Goal: Task Accomplishment & Management: Manage account settings

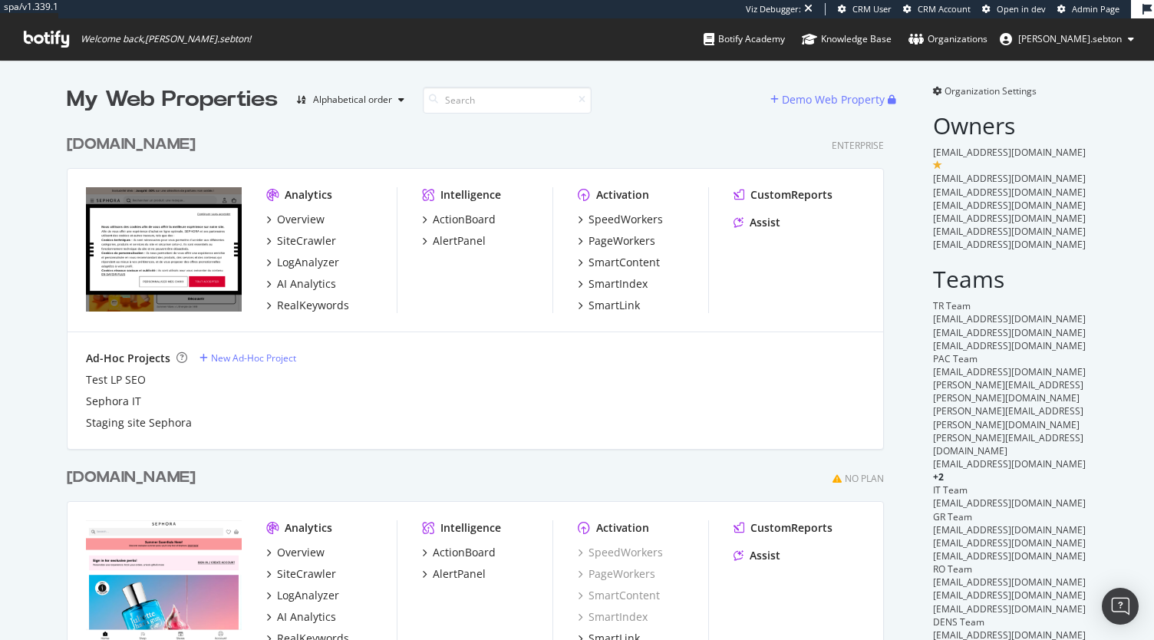
scroll to position [3706, 817]
click at [137, 138] on div "[DOMAIN_NAME]" at bounding box center [131, 145] width 129 height 22
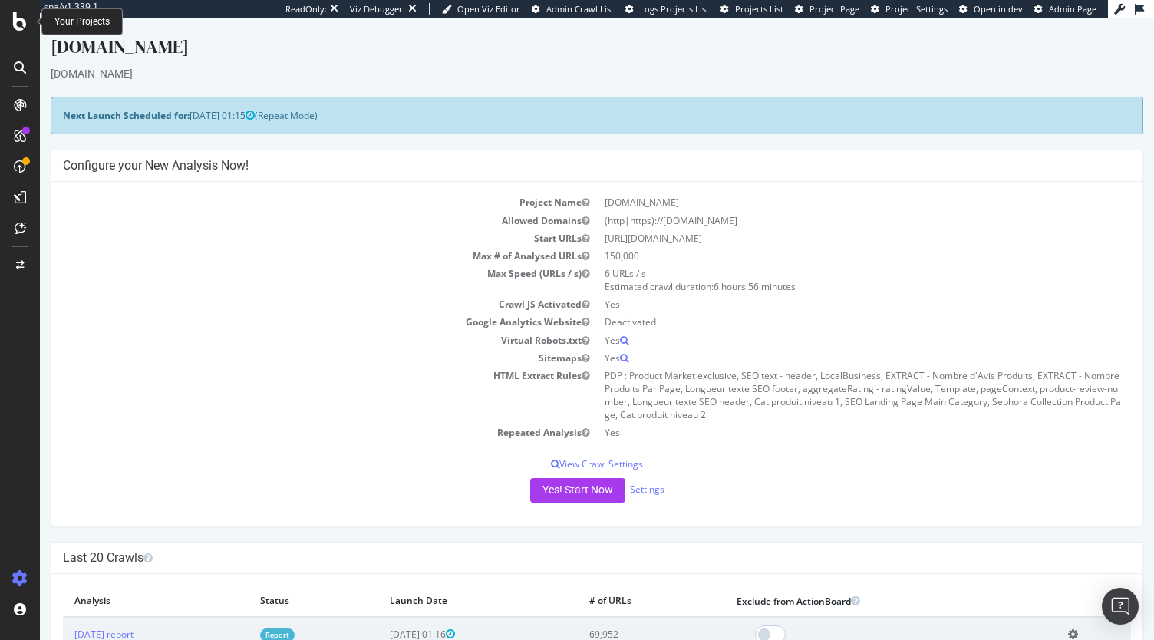
click at [21, 24] on icon at bounding box center [20, 21] width 14 height 18
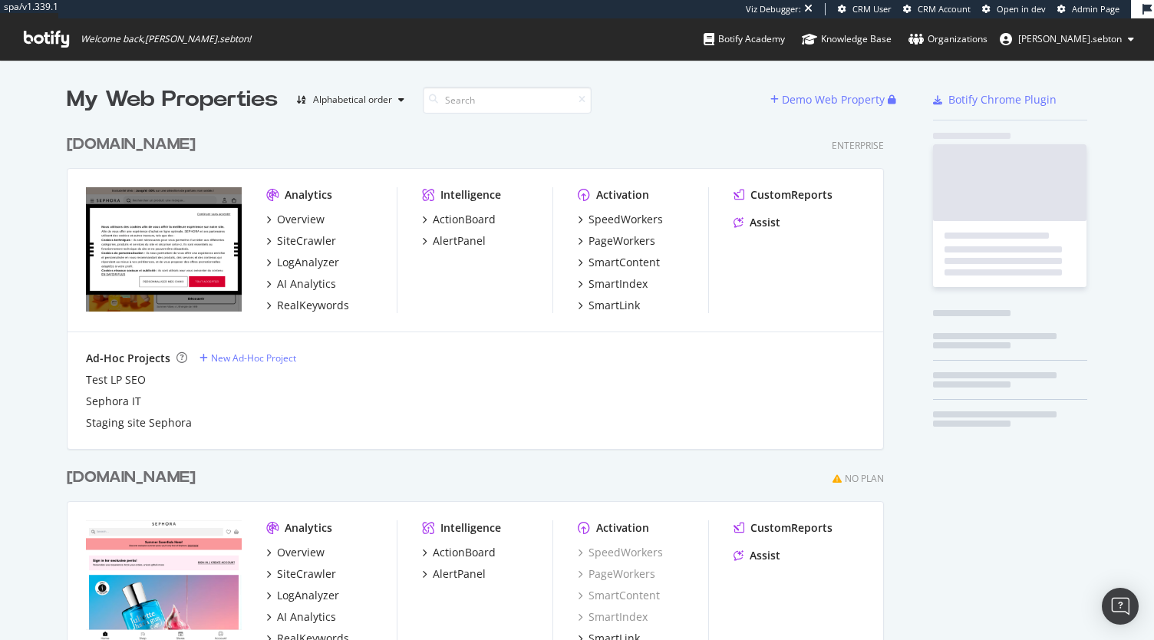
scroll to position [3706, 817]
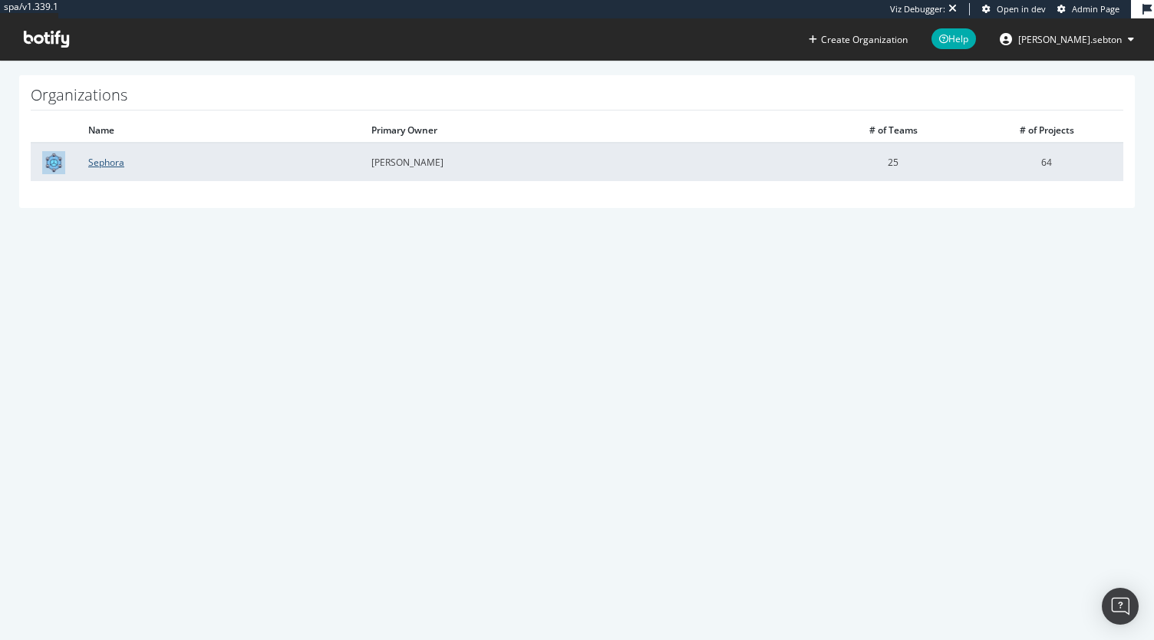
click at [114, 157] on link "Sephora" at bounding box center [106, 162] width 36 height 13
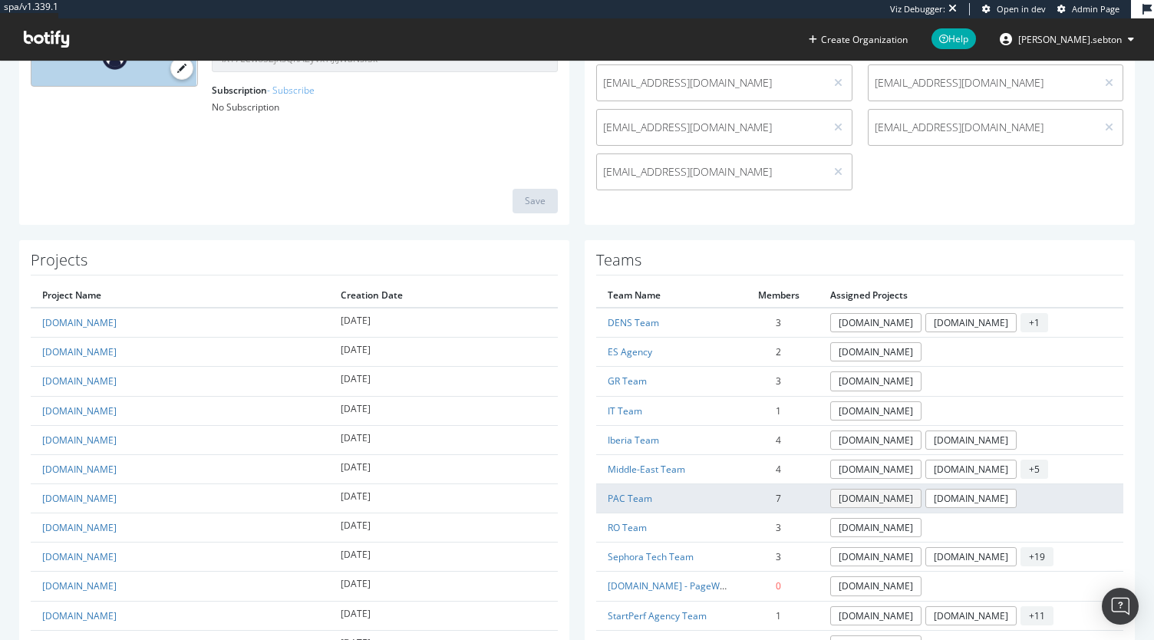
scroll to position [249, 0]
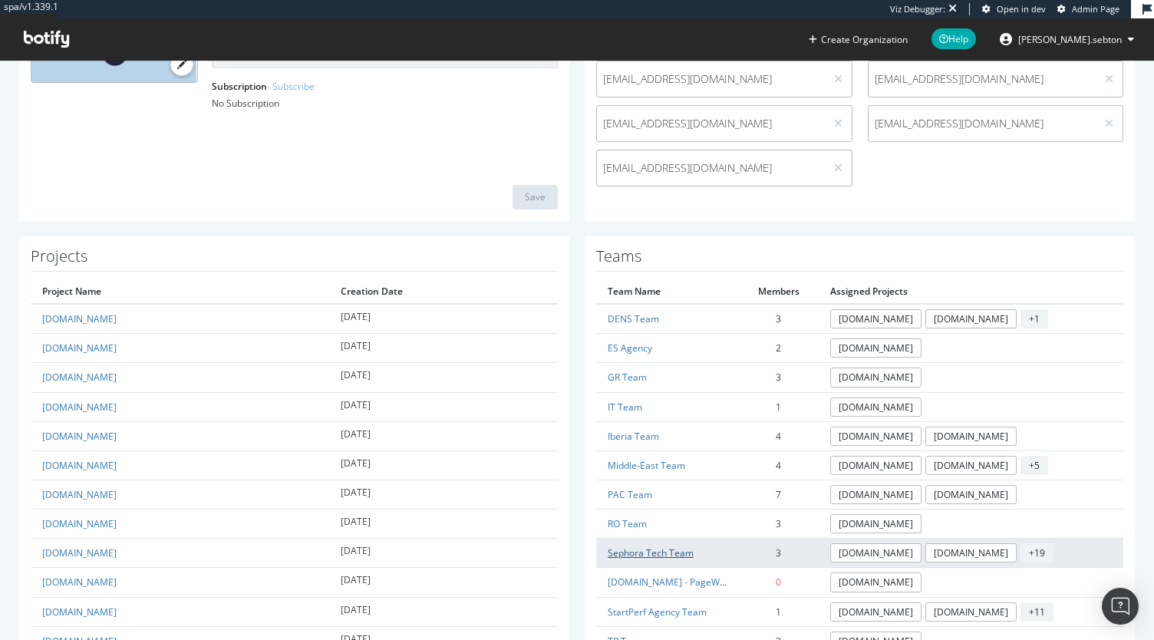
click at [662, 547] on link "Sephora Tech Team" at bounding box center [651, 553] width 86 height 13
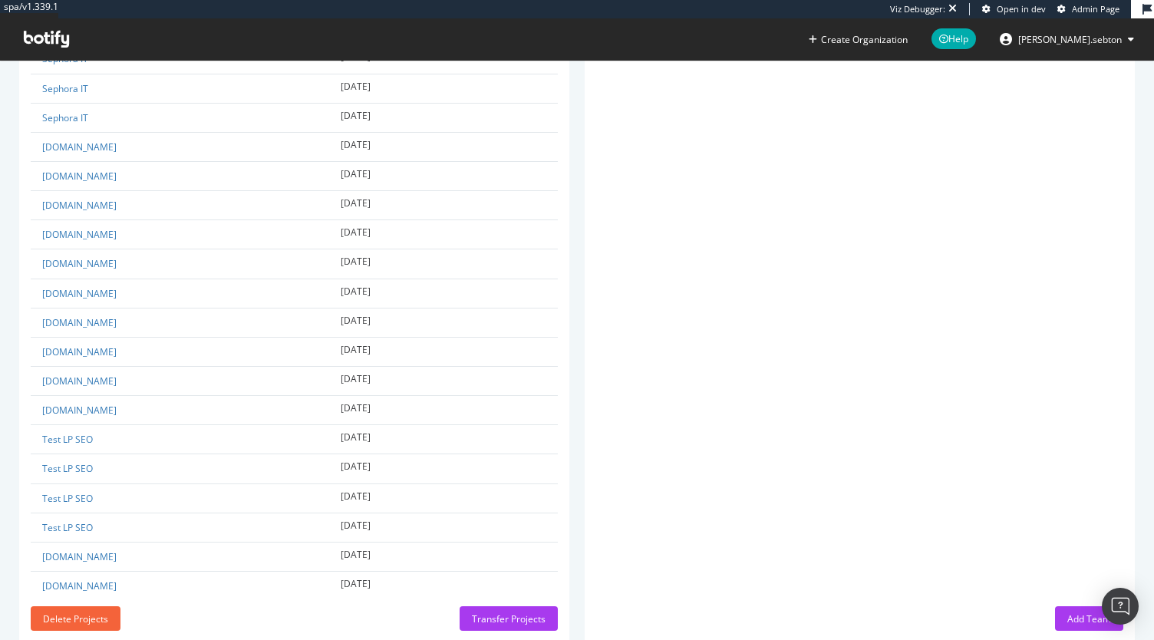
scroll to position [1843, 0]
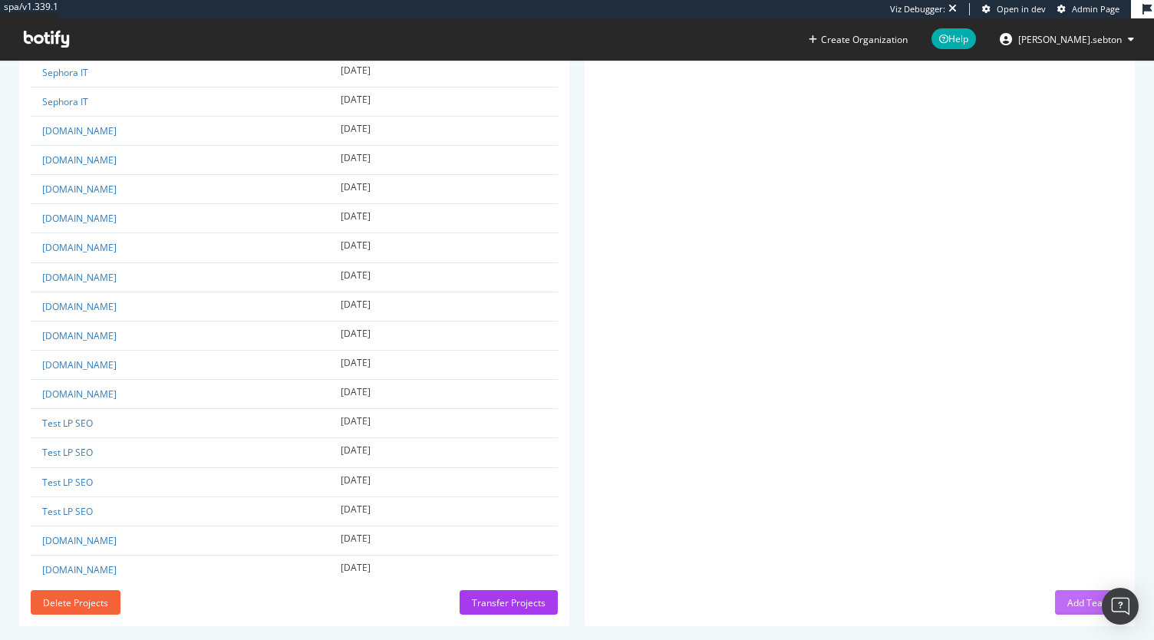
click at [1068, 596] on div "Add Team" at bounding box center [1090, 602] width 44 height 13
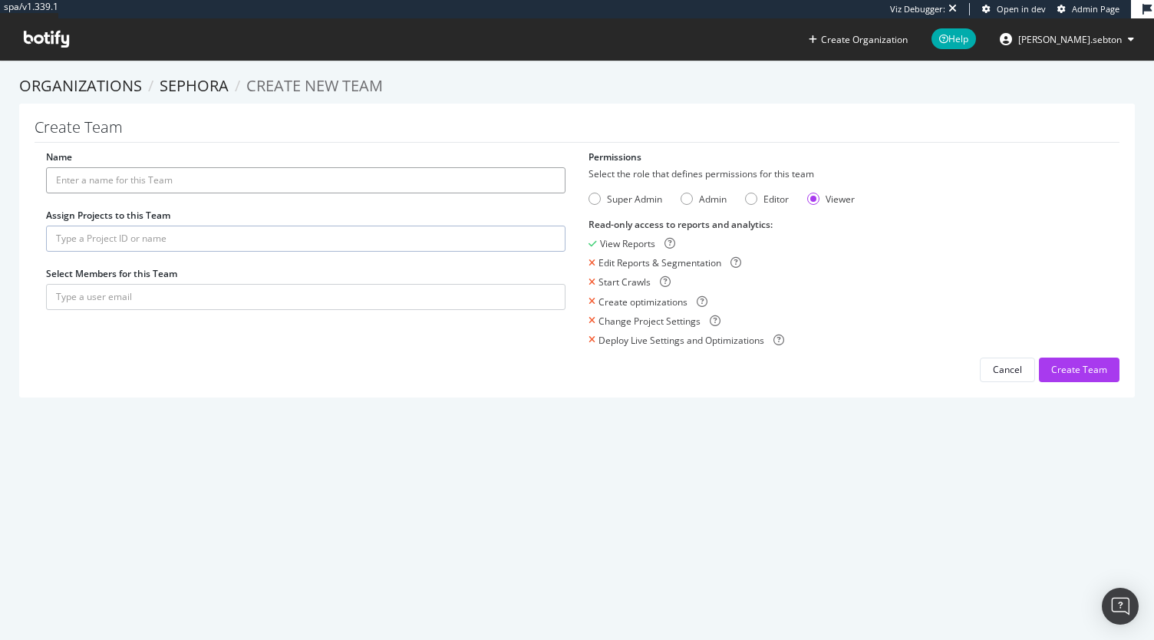
click at [203, 176] on input "Name" at bounding box center [306, 180] width 520 height 26
type input "S"
type input "A"
type input "Sephora EME Agency"
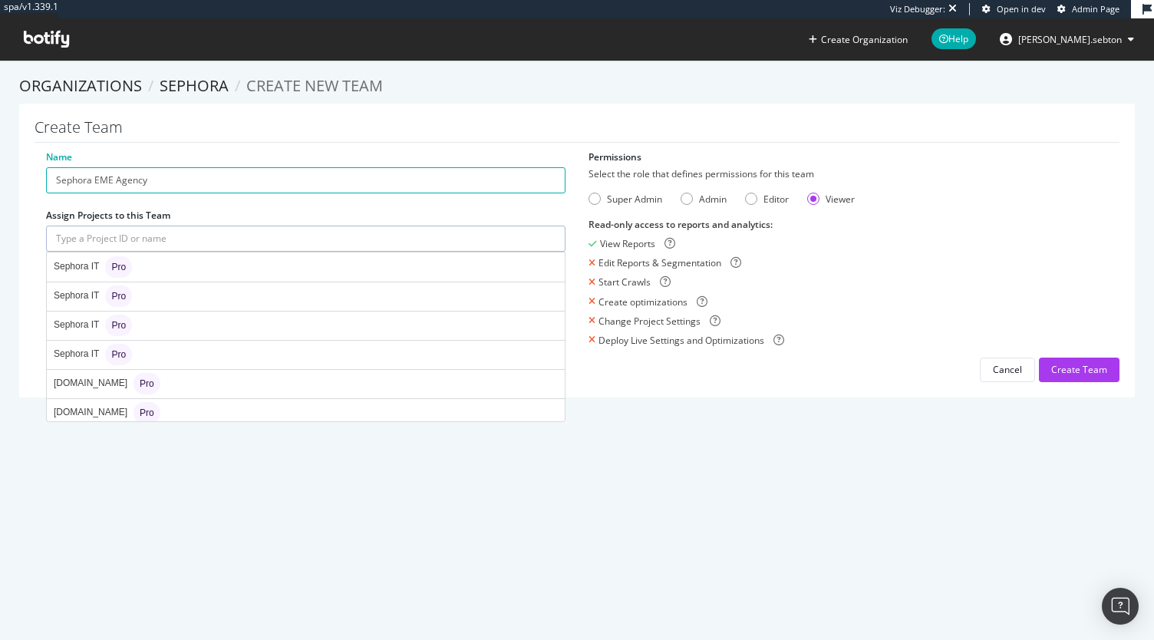
click at [158, 239] on input "text" at bounding box center [306, 239] width 520 height 26
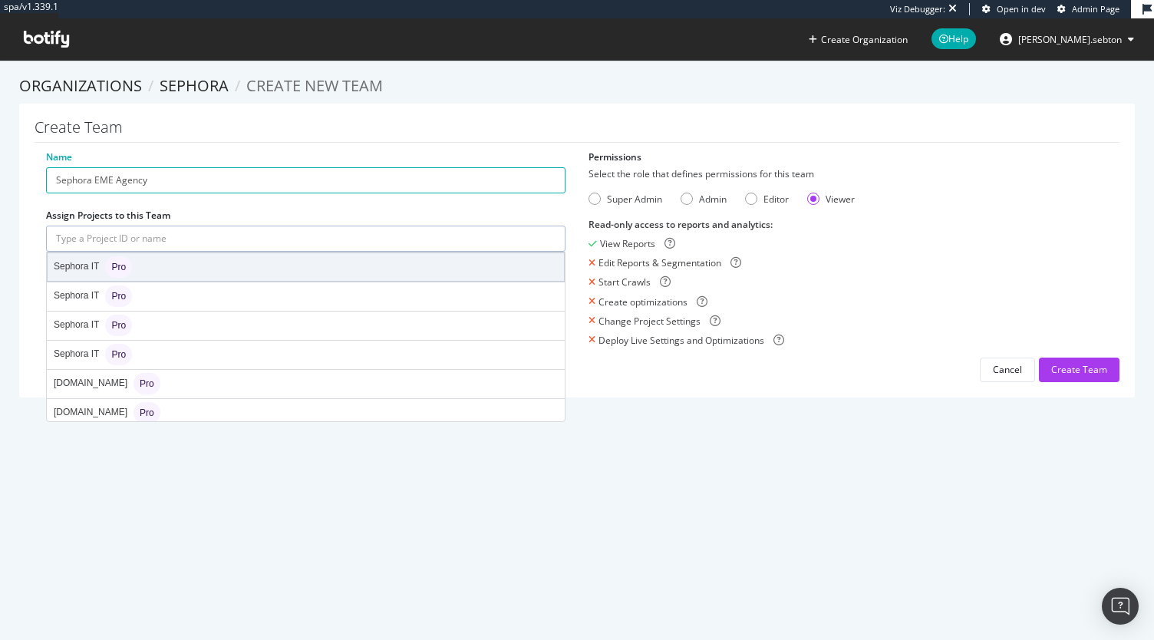
click at [158, 268] on div "Sephora IT Pro" at bounding box center [306, 267] width 517 height 28
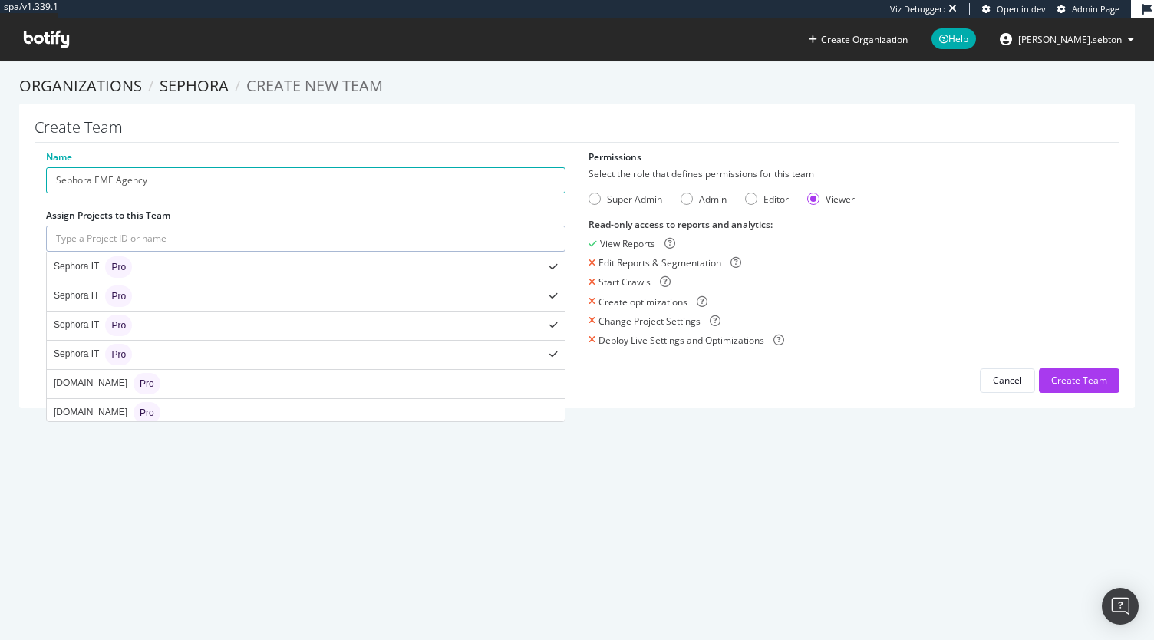
click at [167, 237] on input "text" at bounding box center [306, 239] width 520 height 26
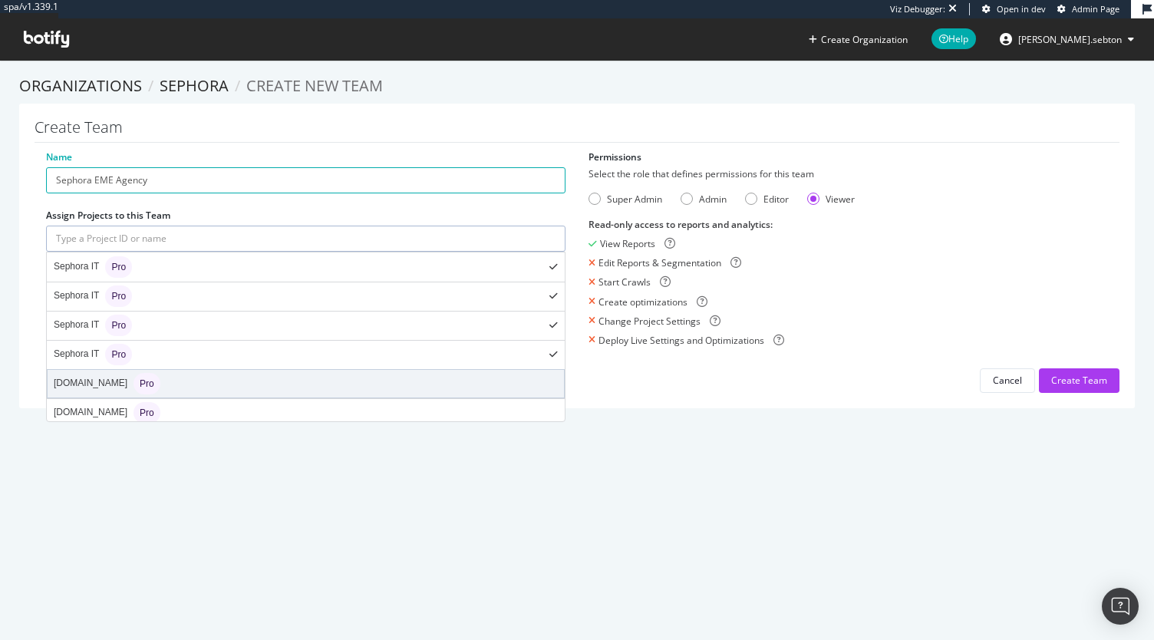
drag, startPoint x: 175, startPoint y: 386, endPoint x: 243, endPoint y: 366, distance: 70.4
click at [243, 370] on div "Sephora.fr Pro" at bounding box center [306, 384] width 517 height 28
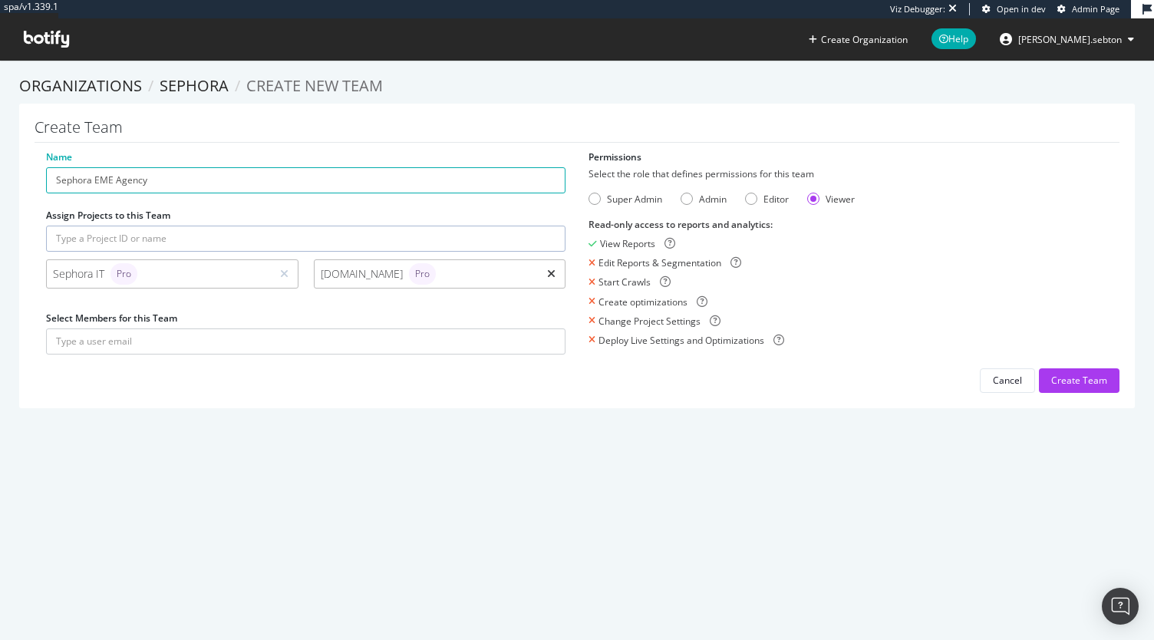
click at [547, 272] on icon at bounding box center [551, 274] width 8 height 11
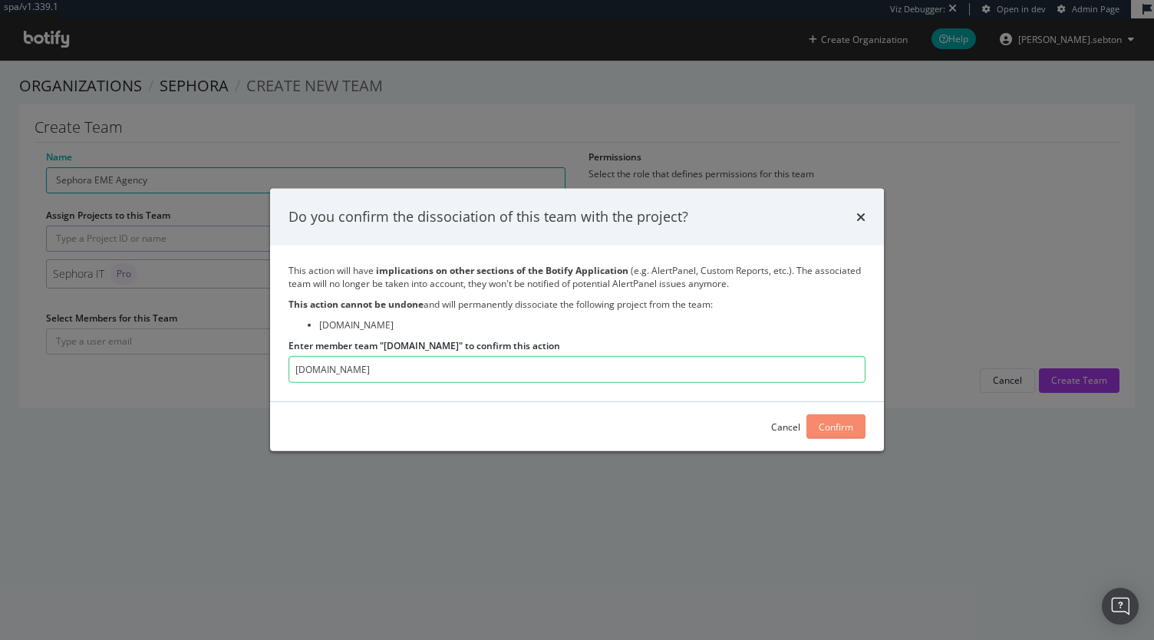
type input "[DOMAIN_NAME]"
click at [846, 423] on div "Confirm" at bounding box center [836, 427] width 35 height 13
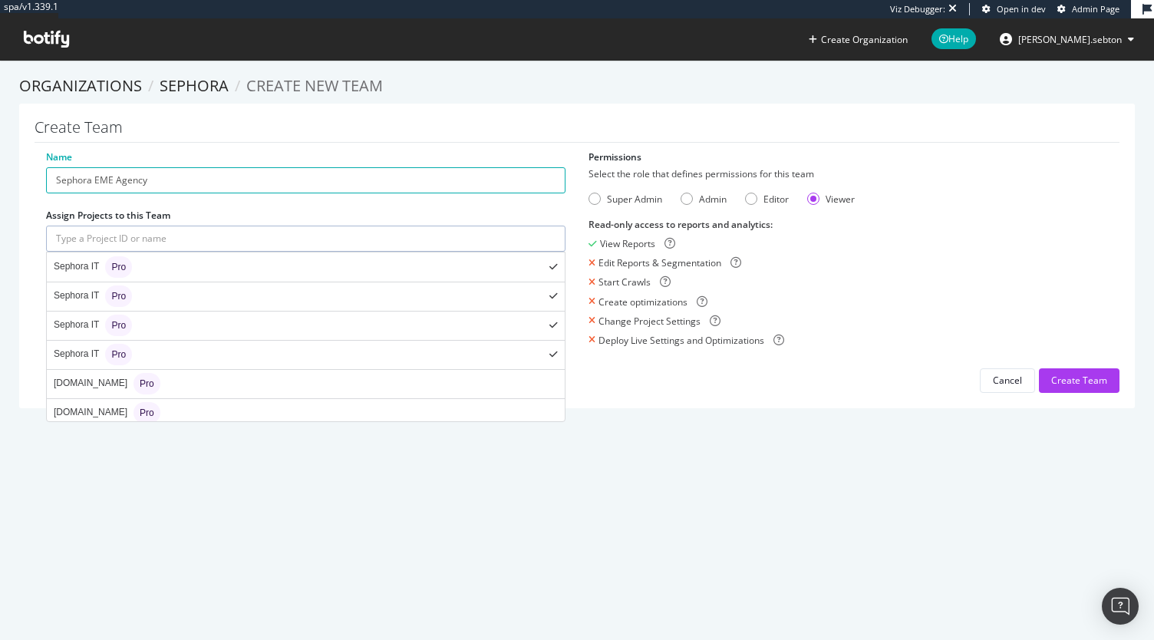
click at [283, 239] on input "text" at bounding box center [306, 239] width 520 height 26
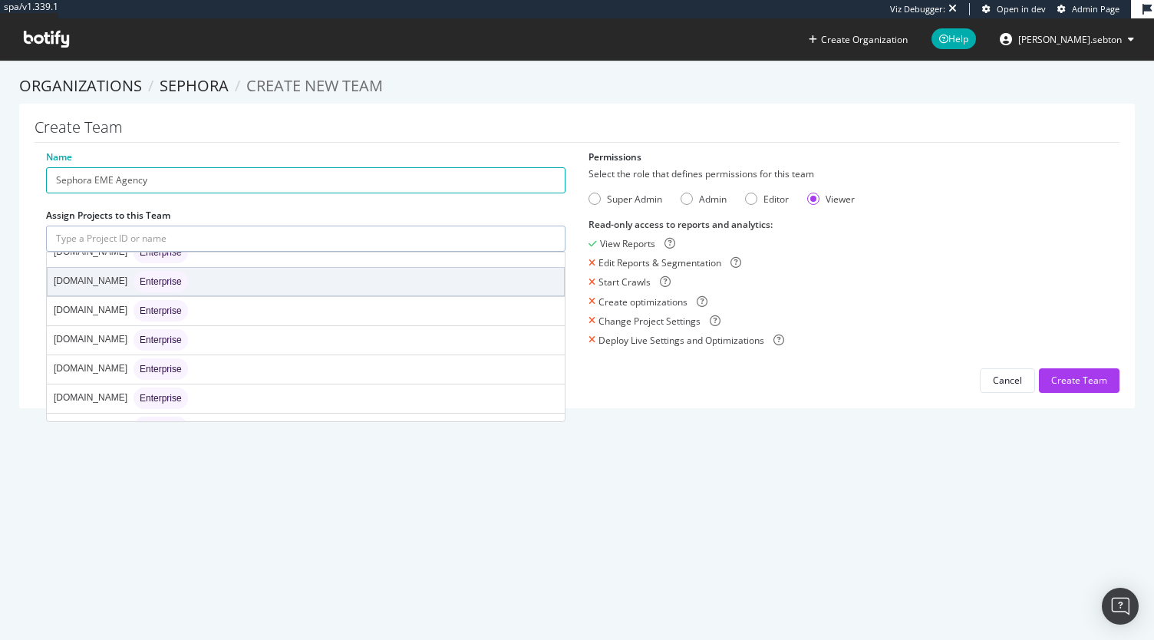
scroll to position [511, 0]
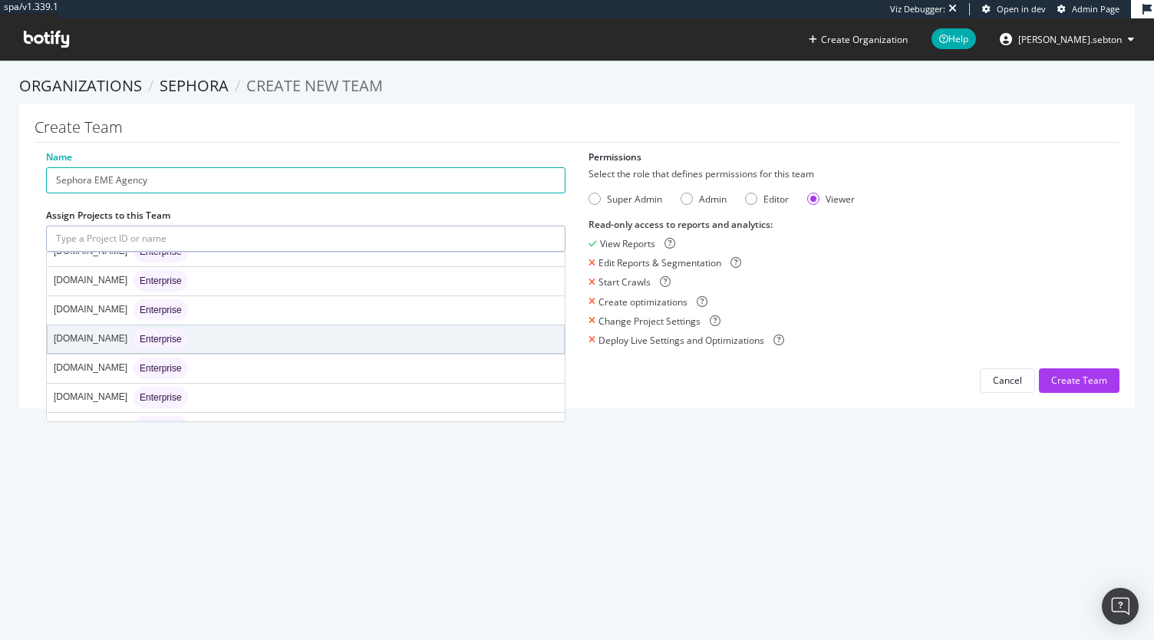
click at [206, 335] on div "www.sephora.ch Enterprise" at bounding box center [306, 339] width 517 height 28
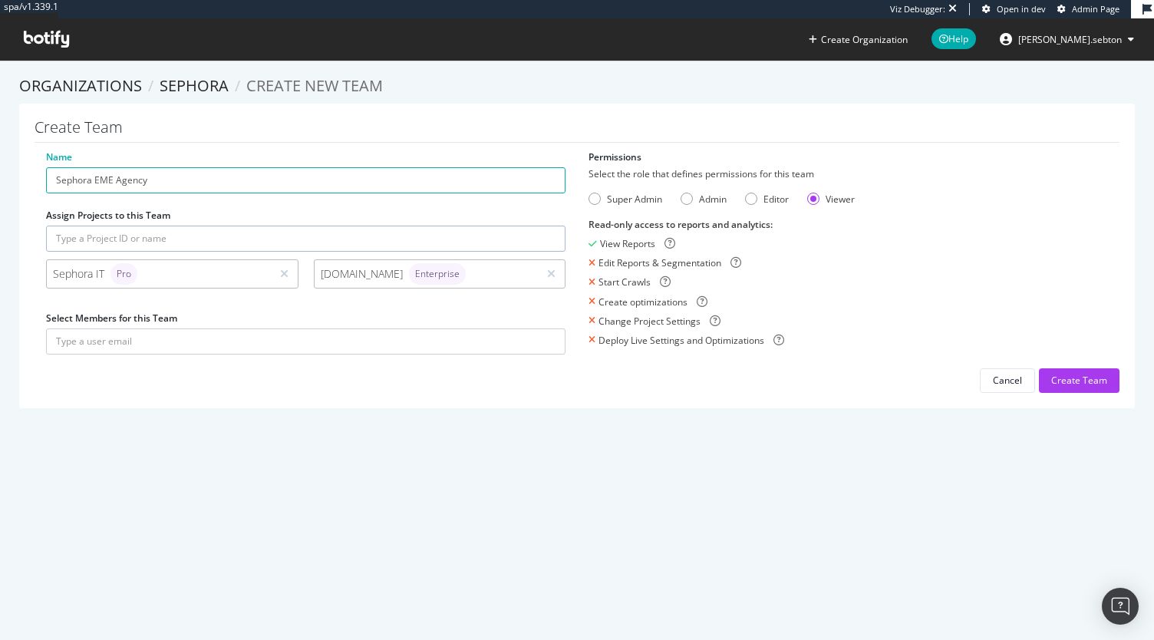
click at [233, 246] on input "text" at bounding box center [306, 239] width 520 height 26
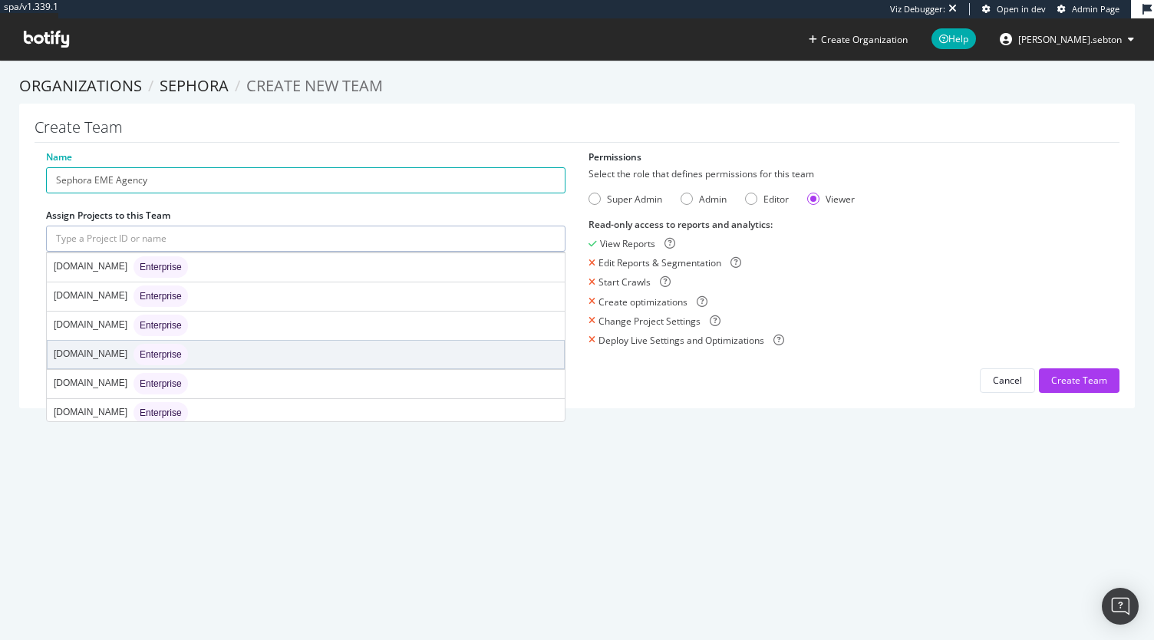
scroll to position [613, 0]
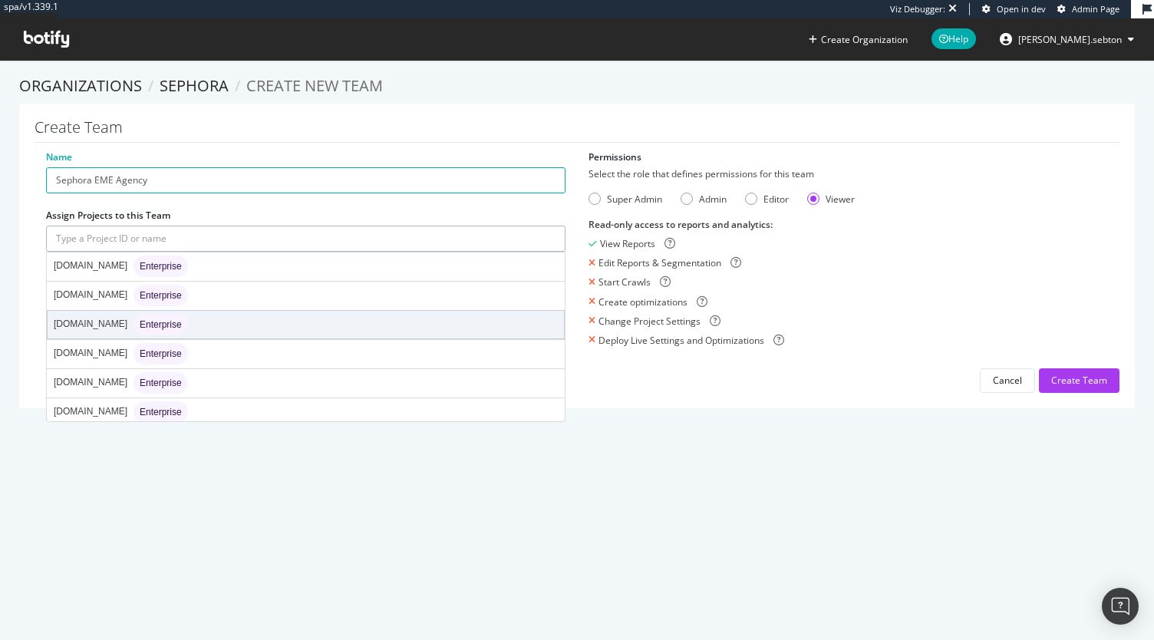
click at [275, 314] on div "www.sephora.com.tr Enterprise" at bounding box center [306, 325] width 517 height 28
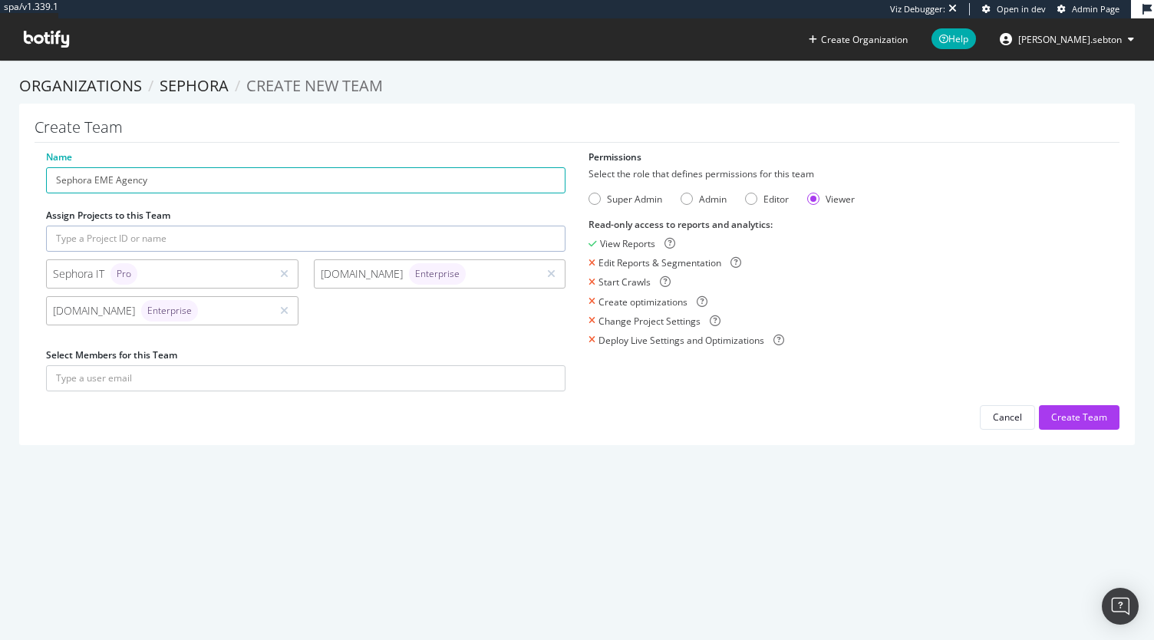
click at [261, 237] on input "text" at bounding box center [306, 239] width 520 height 26
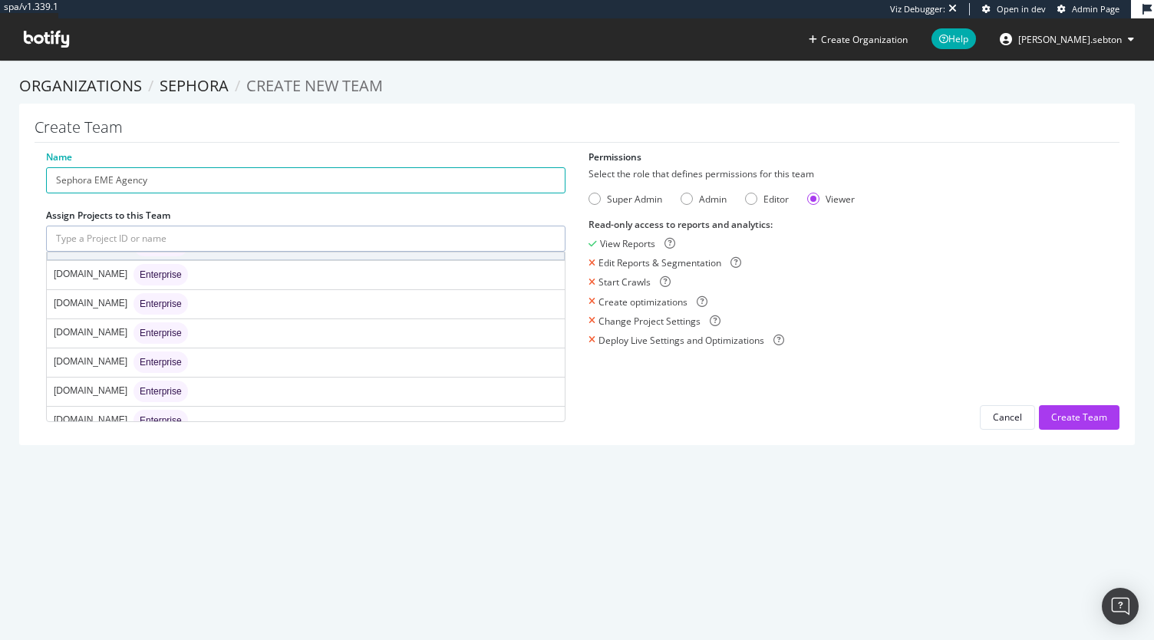
scroll to position [1665, 0]
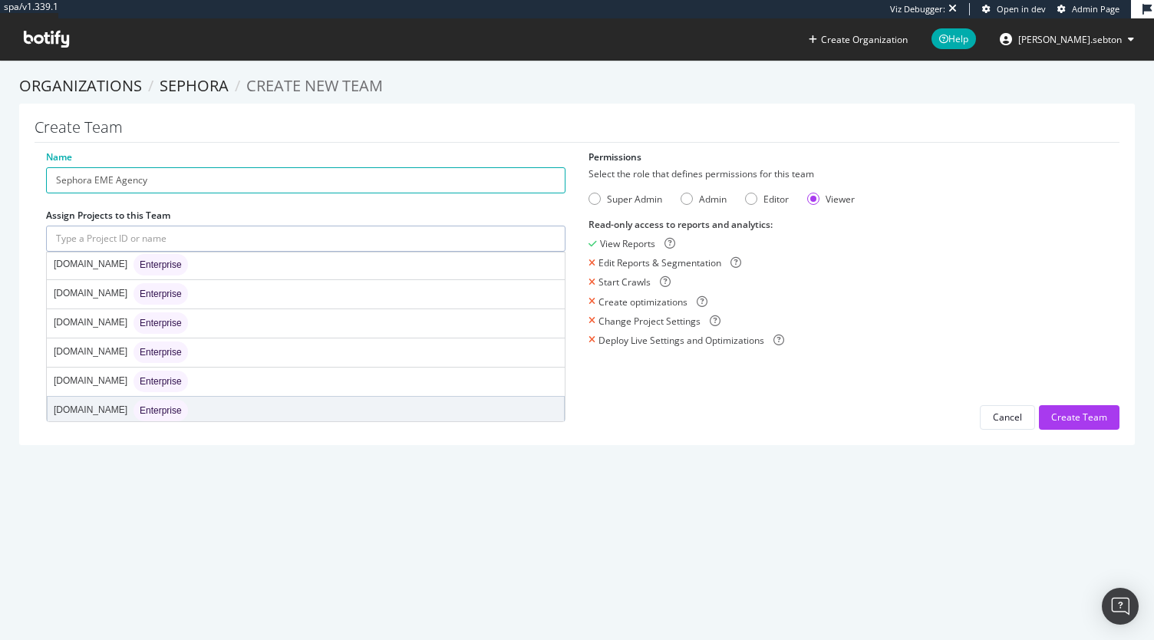
click at [190, 397] on div "www.sephora.se Enterprise" at bounding box center [306, 411] width 517 height 28
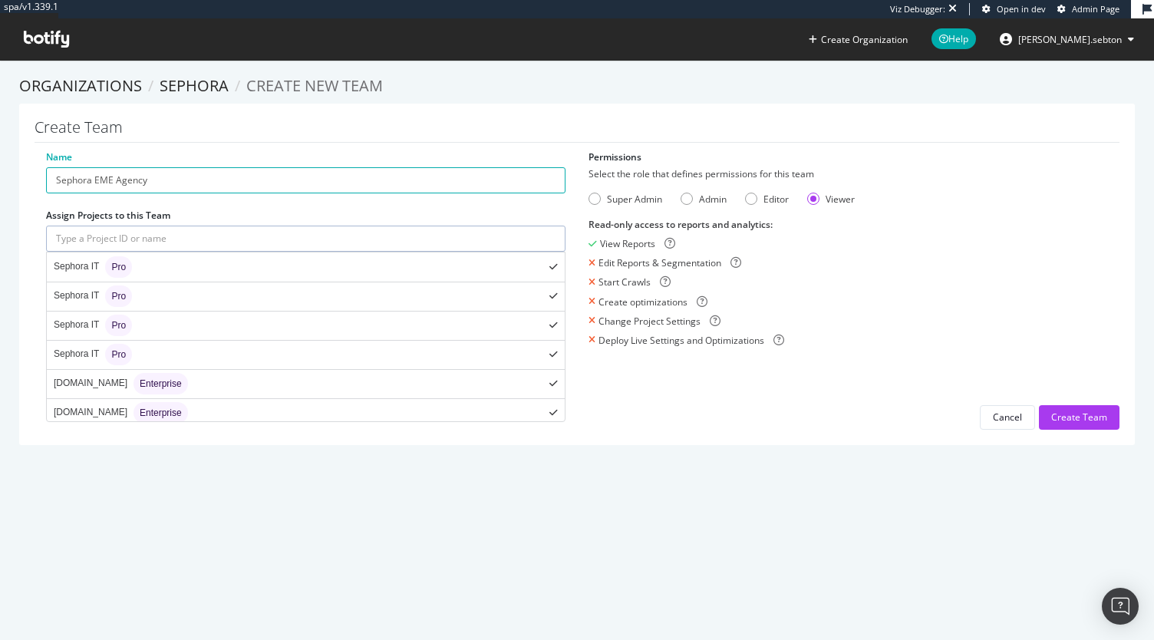
click at [224, 229] on input "text" at bounding box center [306, 239] width 520 height 26
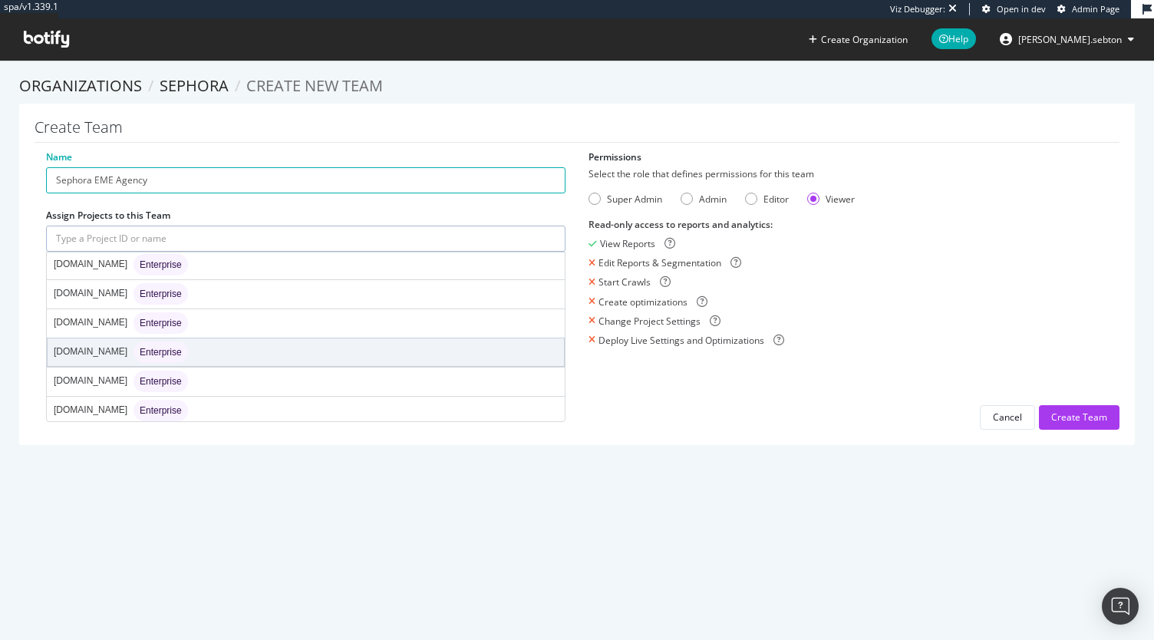
click at [203, 339] on div "www.sephora.ro Enterprise" at bounding box center [306, 353] width 517 height 28
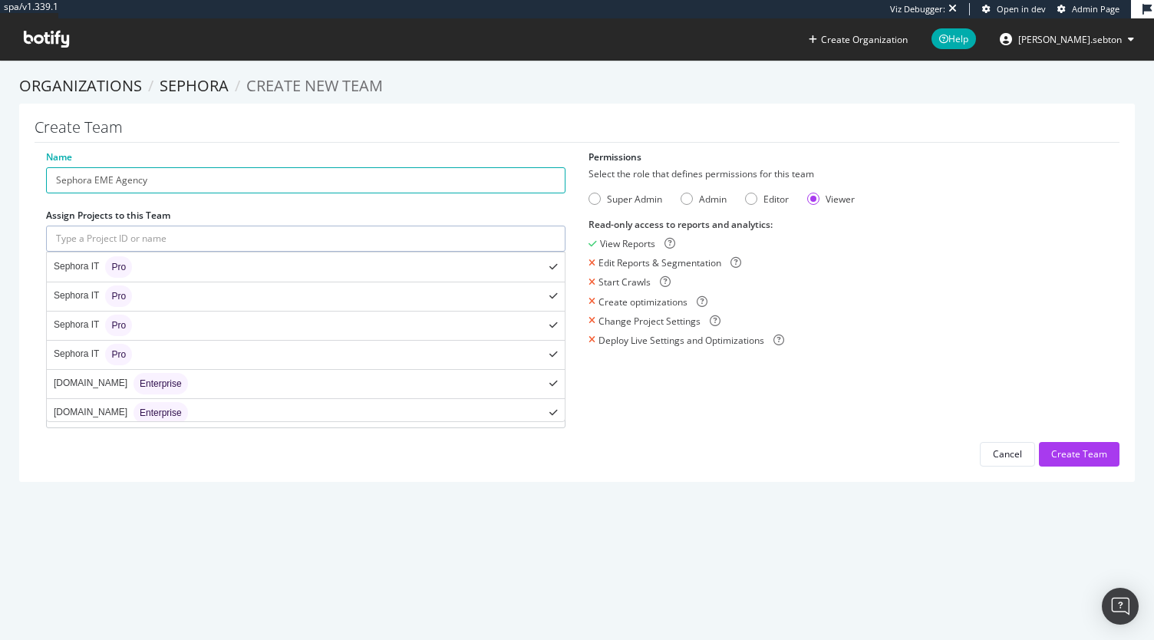
click at [220, 232] on input "text" at bounding box center [306, 239] width 520 height 26
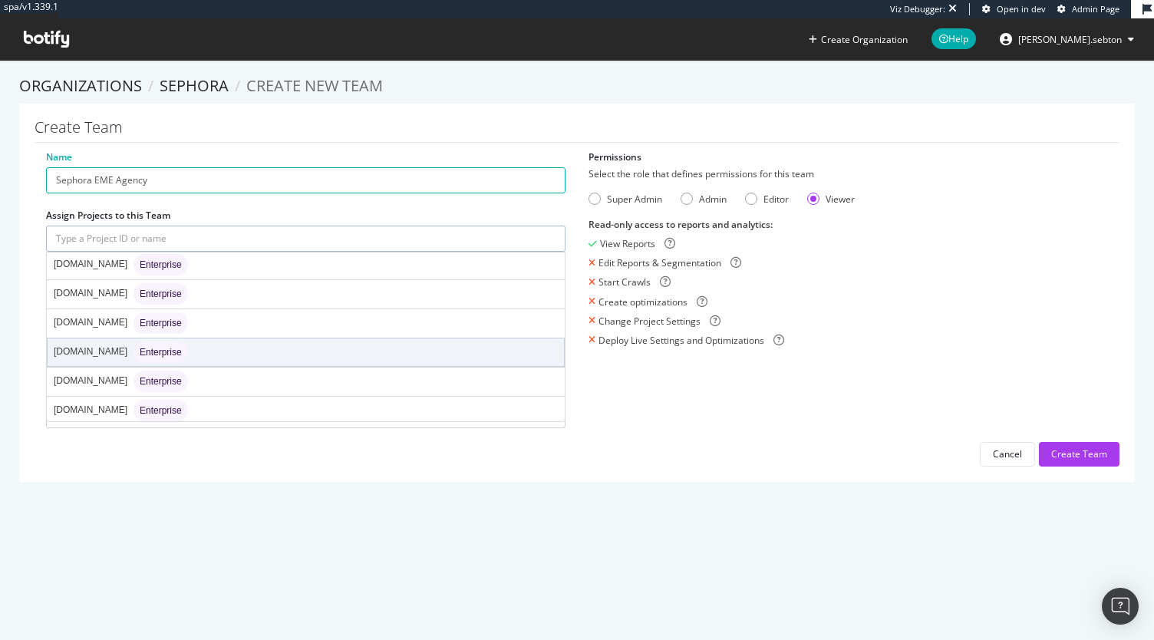
scroll to position [1652, 0]
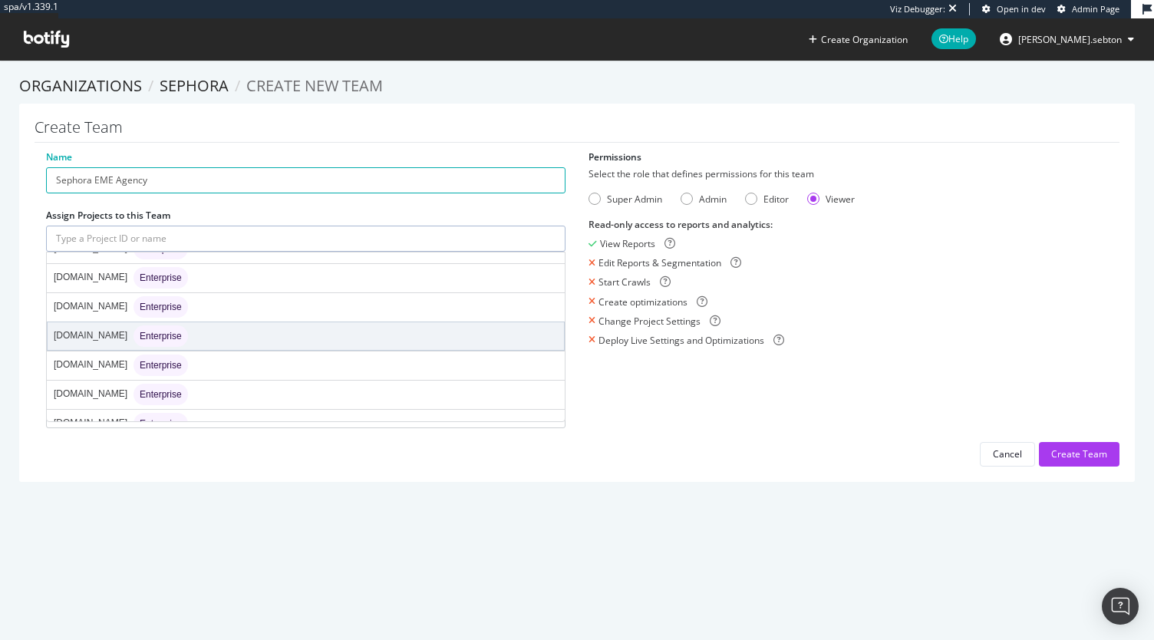
click at [200, 322] on div "www.sephora.pt Enterprise" at bounding box center [306, 336] width 517 height 28
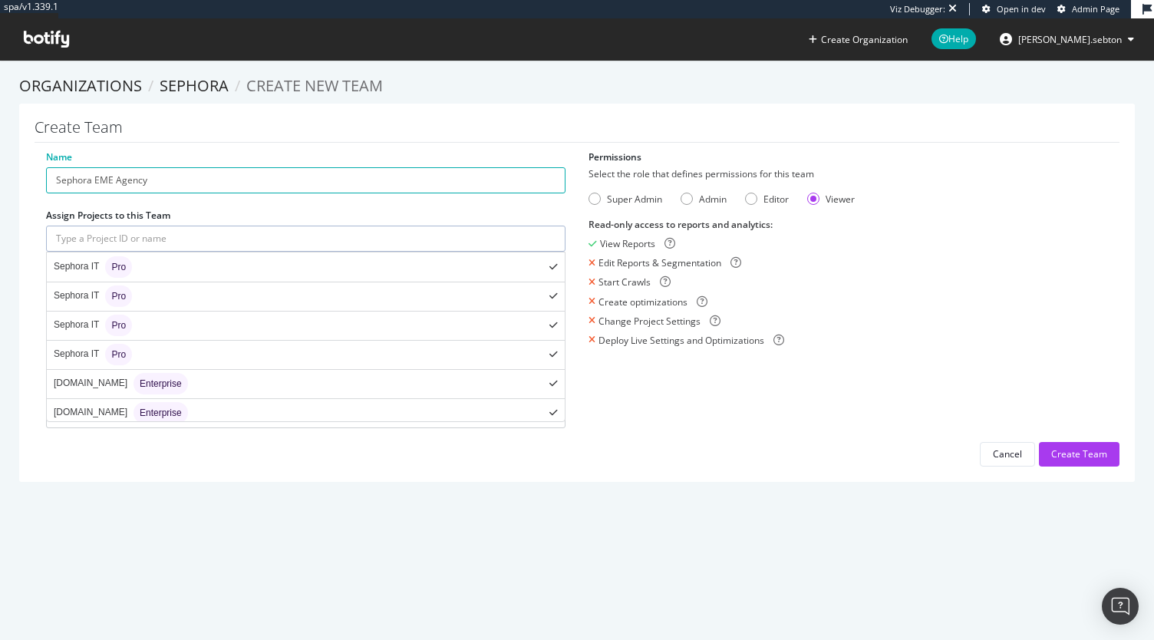
click at [201, 233] on input "text" at bounding box center [306, 239] width 520 height 26
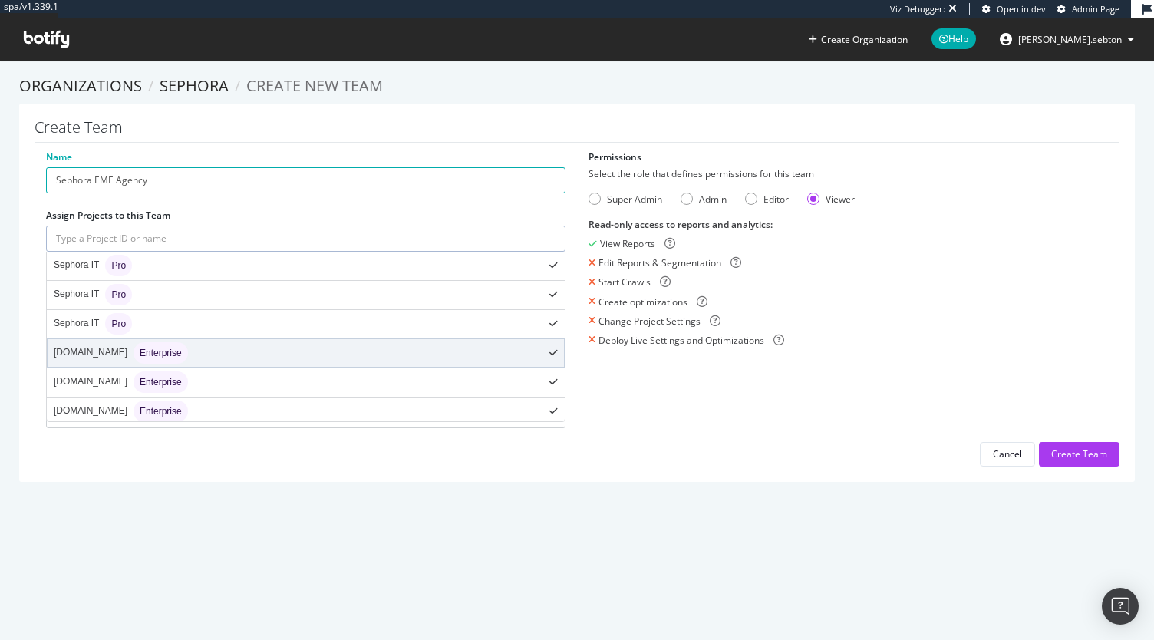
scroll to position [32, 0]
click at [230, 352] on div "www.sephora.ch Enterprise" at bounding box center [306, 352] width 517 height 28
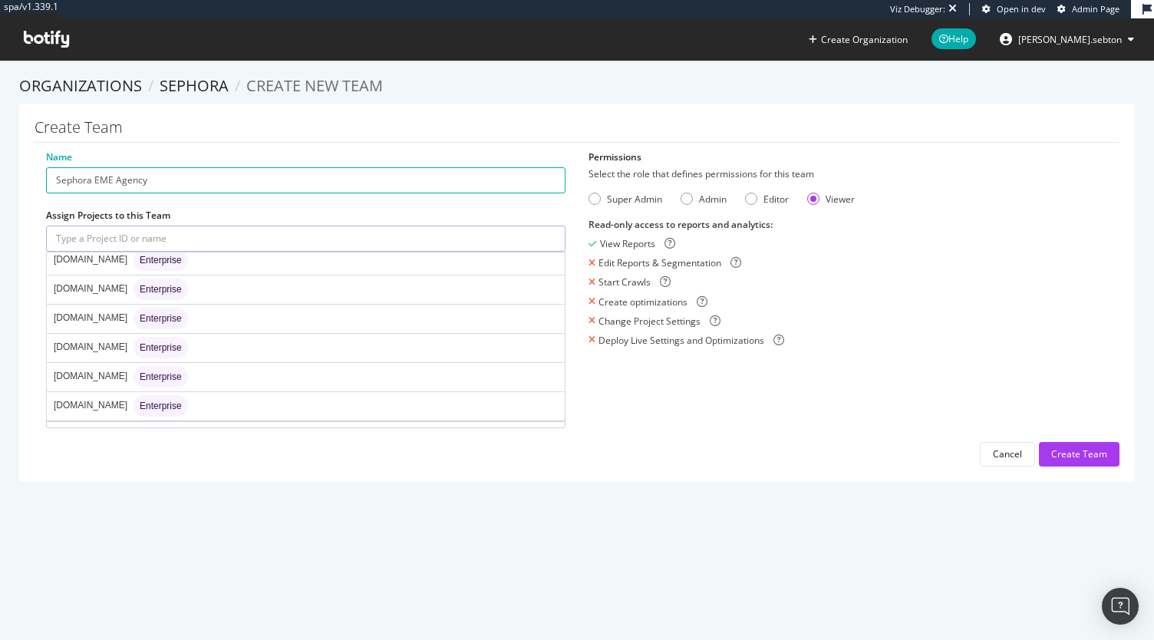
scroll to position [1600, 0]
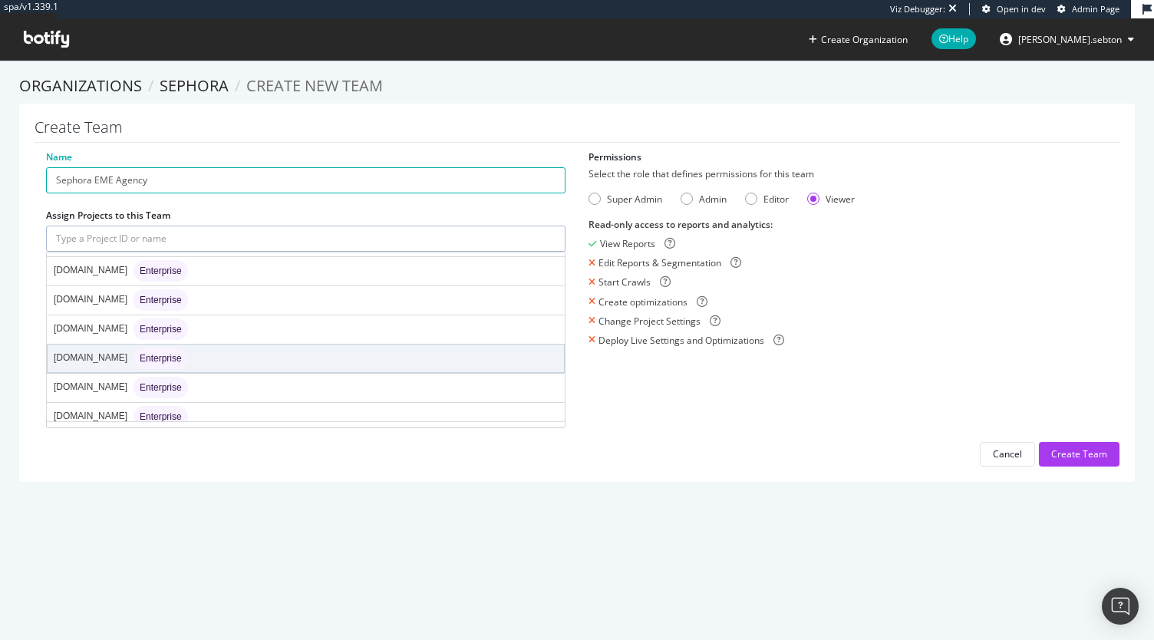
click at [213, 345] on div "www.sephora.pl Enterprise" at bounding box center [306, 359] width 517 height 28
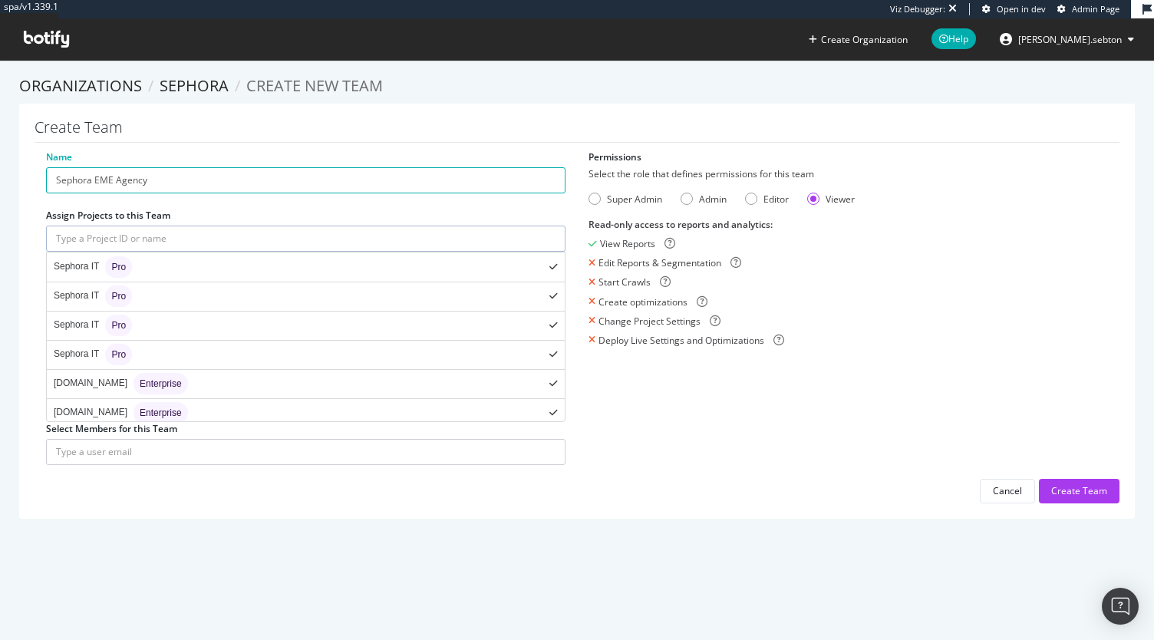
click at [165, 245] on input "text" at bounding box center [306, 239] width 520 height 26
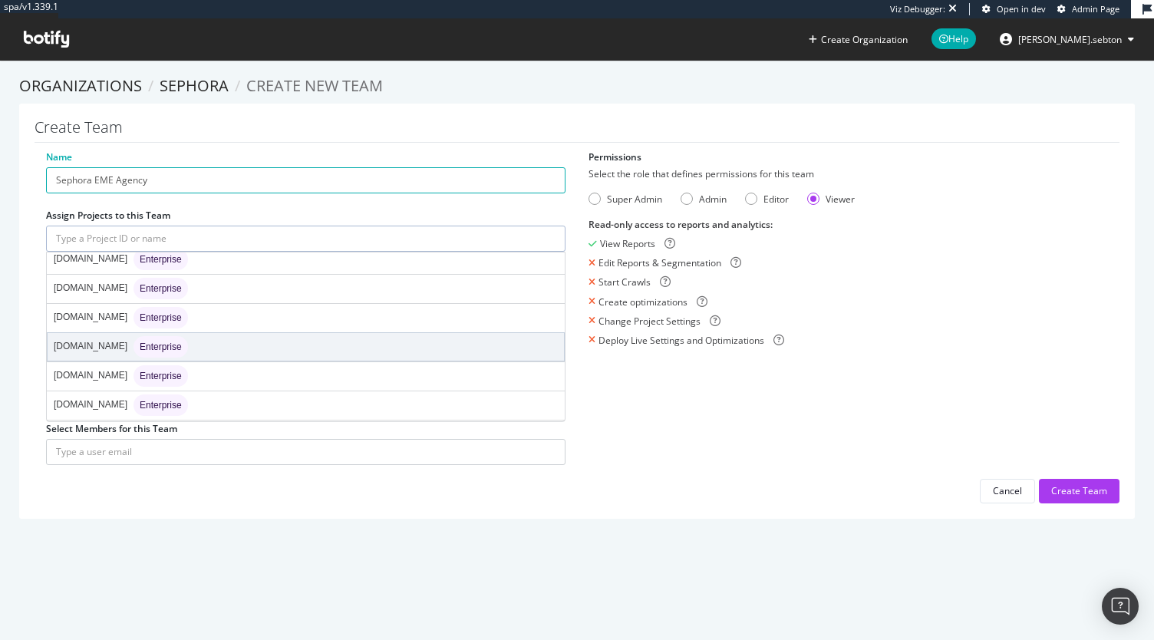
scroll to position [1524, 0]
click at [200, 334] on div "www.sephora.it Enterprise" at bounding box center [306, 348] width 517 height 28
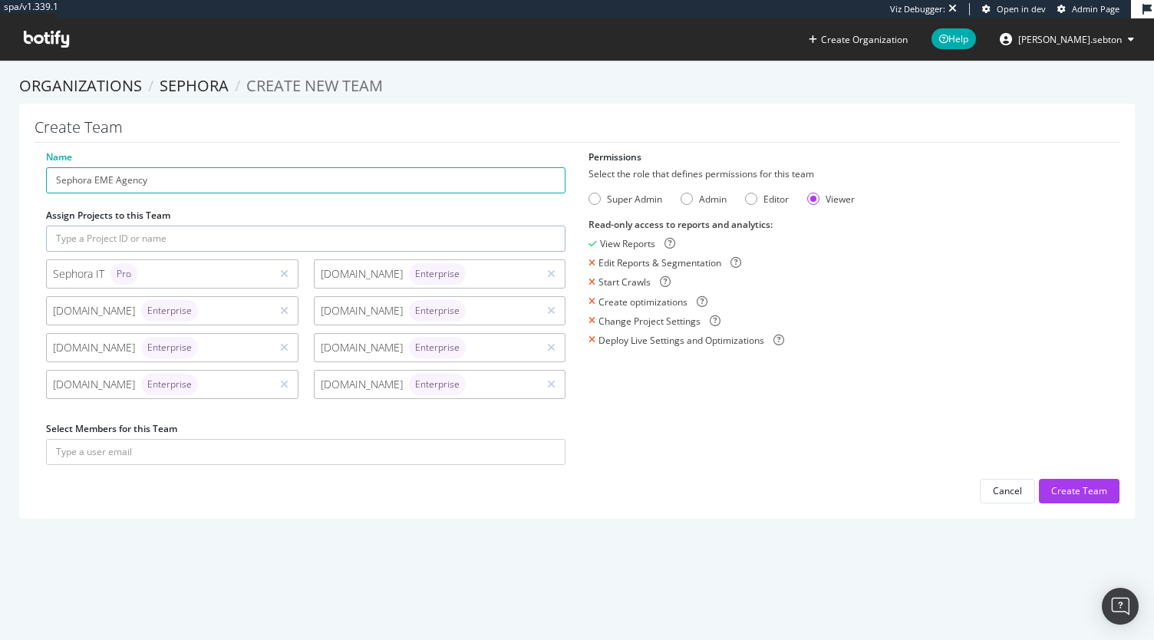
click at [280, 263] on div "Sephora IT Pro" at bounding box center [172, 273] width 253 height 29
click at [281, 270] on icon at bounding box center [284, 274] width 8 height 11
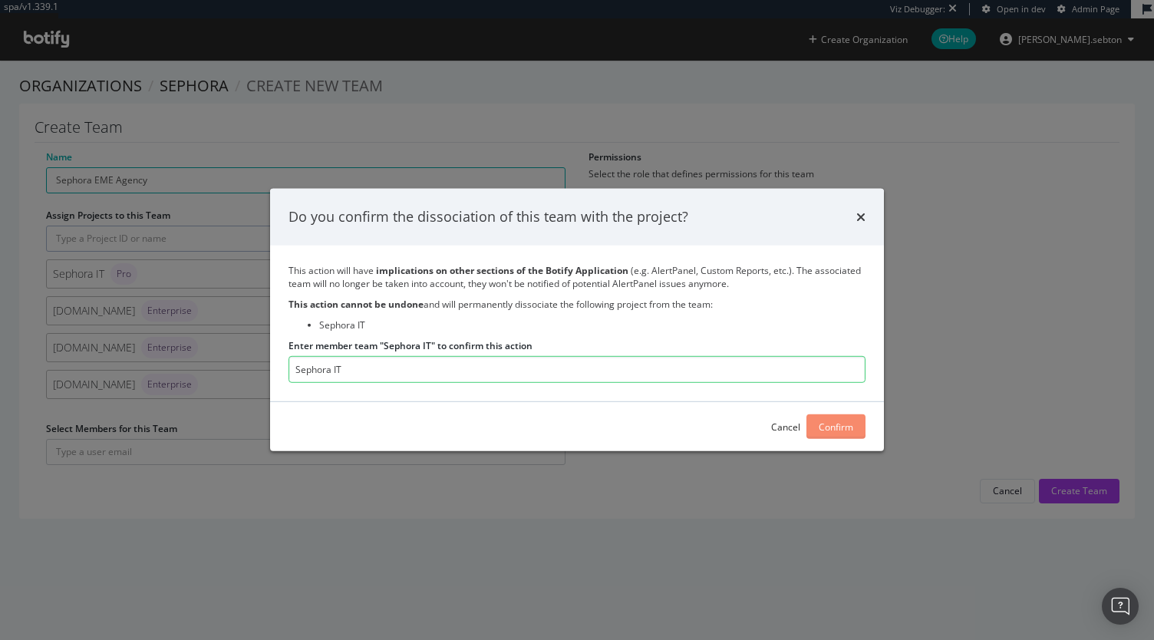
type input "Sephora IT"
click at [839, 424] on div "Confirm" at bounding box center [836, 427] width 35 height 13
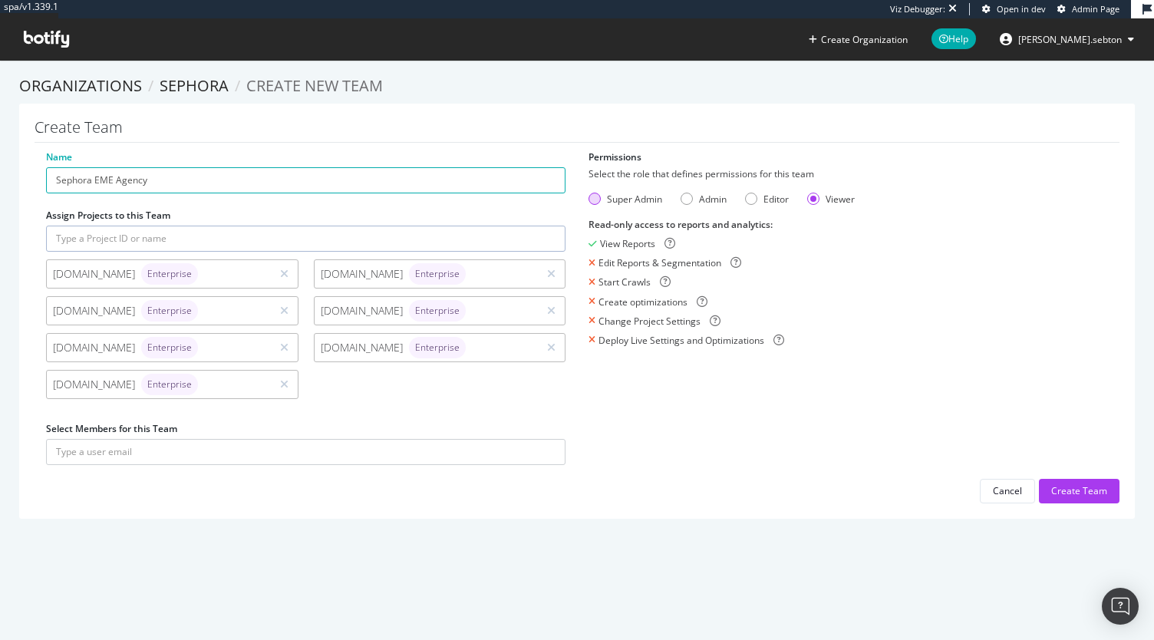
click at [607, 194] on div "Super Admin" at bounding box center [634, 199] width 55 height 13
click at [696, 184] on form "Select the role that defines permissions for this team Super Admin Admin Editor…" at bounding box center [849, 257] width 520 height 180
click at [682, 198] on div "Admin" at bounding box center [687, 199] width 12 height 12
click at [593, 200] on div "Super Admin" at bounding box center [595, 199] width 12 height 12
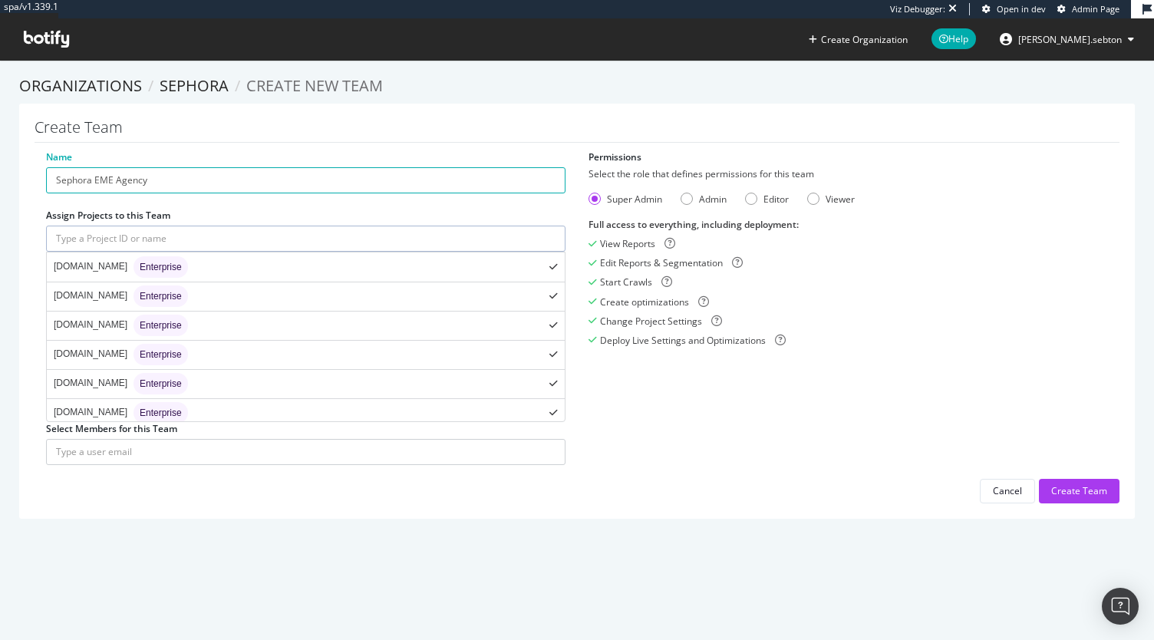
click at [284, 243] on input "text" at bounding box center [306, 239] width 520 height 26
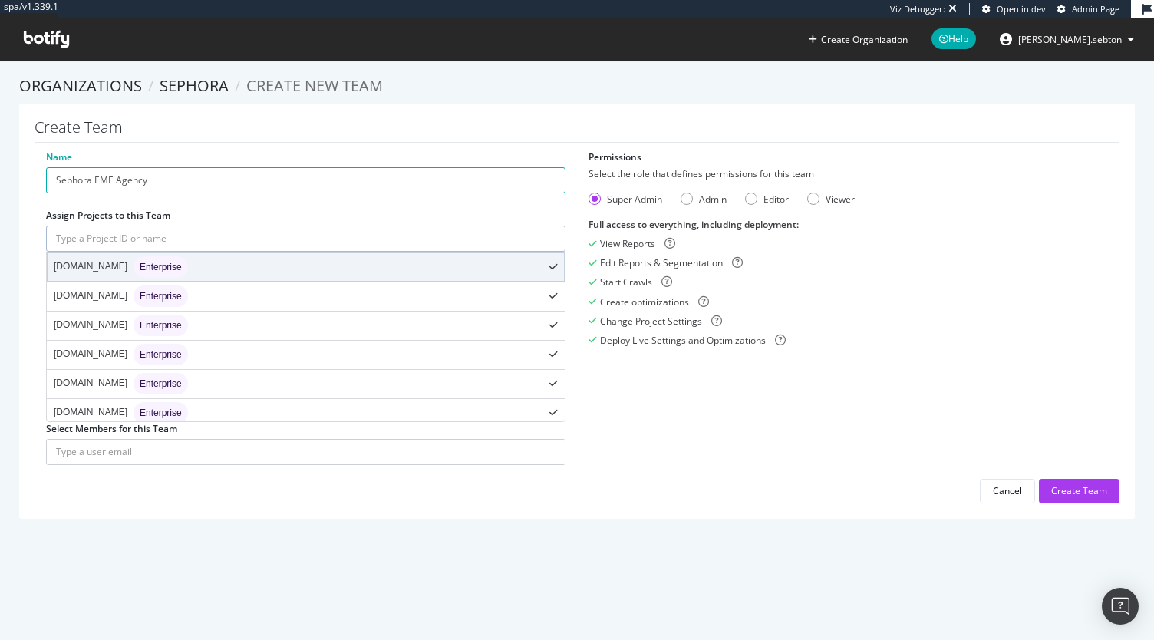
click at [373, 272] on div "www.sephora.ch Enterprise" at bounding box center [306, 267] width 517 height 28
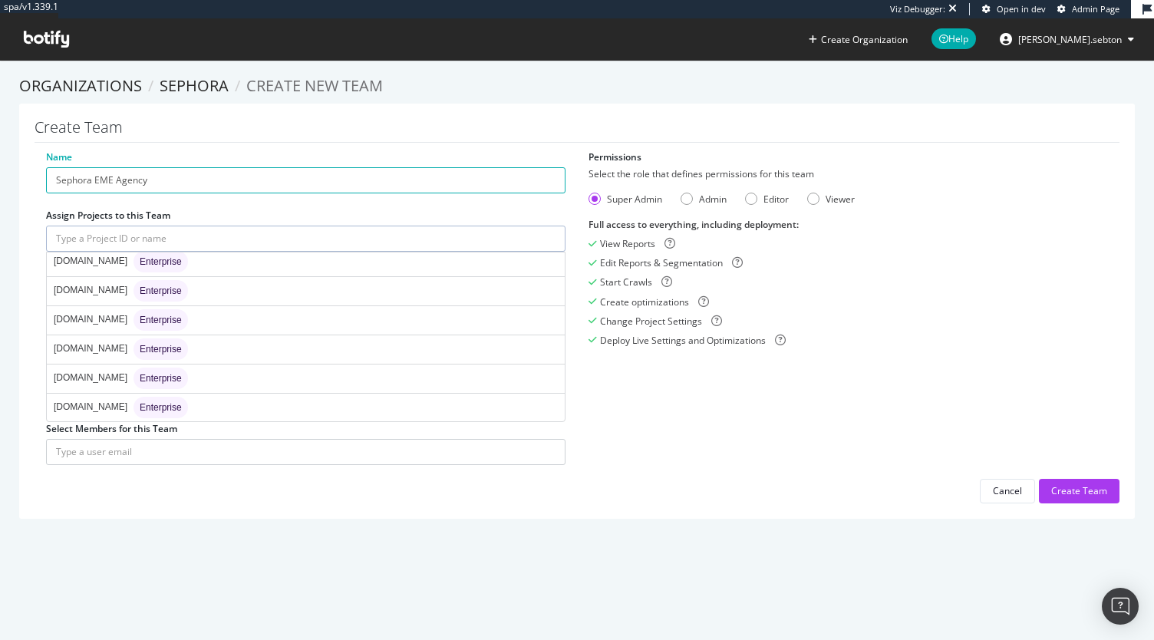
scroll to position [1487, 0]
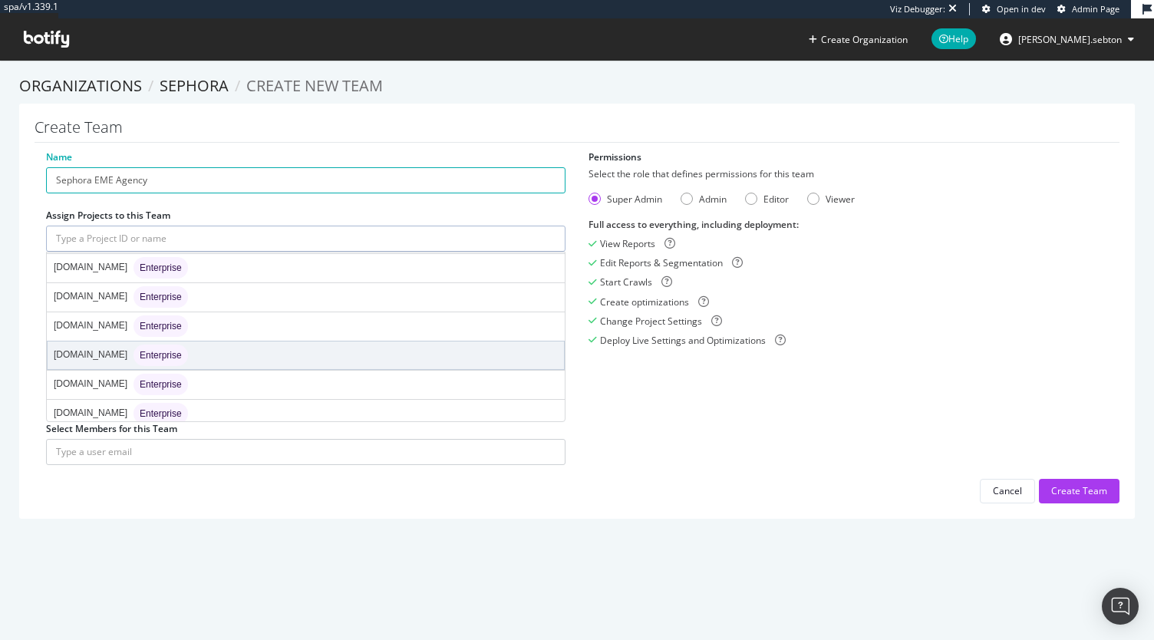
click at [226, 342] on div "www.sephora.gr Enterprise" at bounding box center [306, 356] width 517 height 28
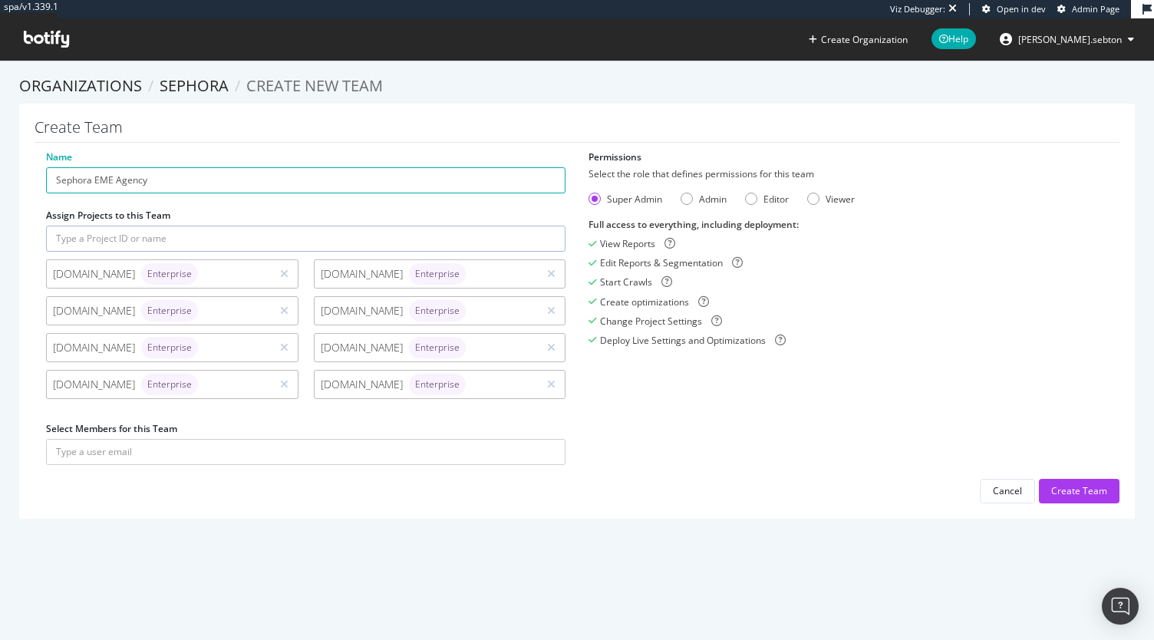
click at [178, 242] on input "text" at bounding box center [306, 239] width 520 height 26
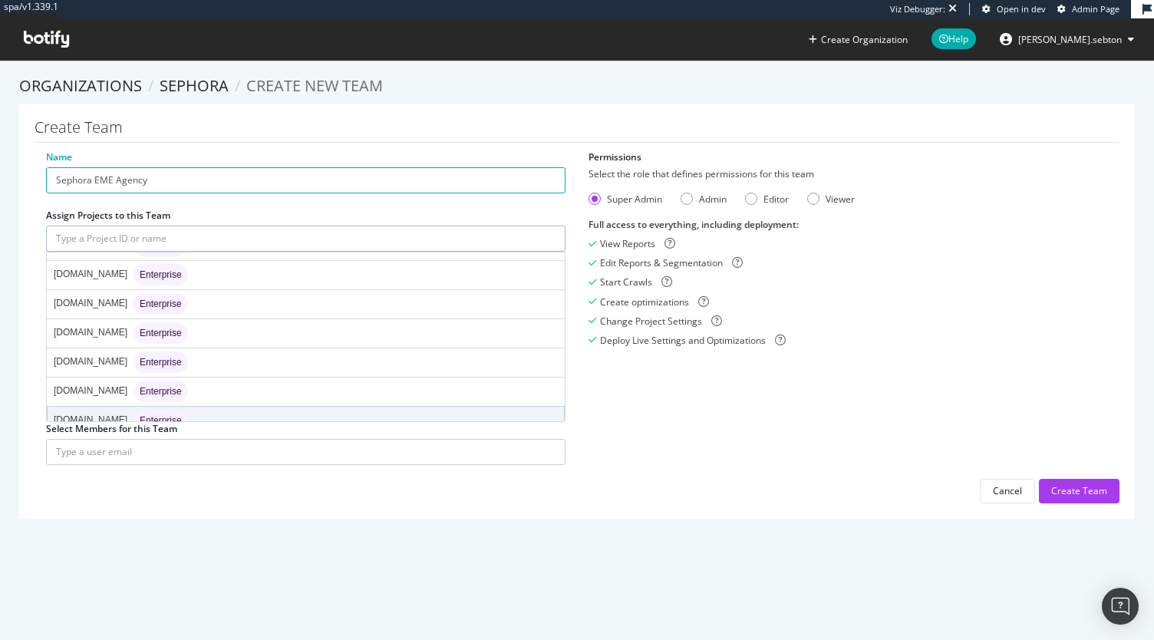
scroll to position [1505, 0]
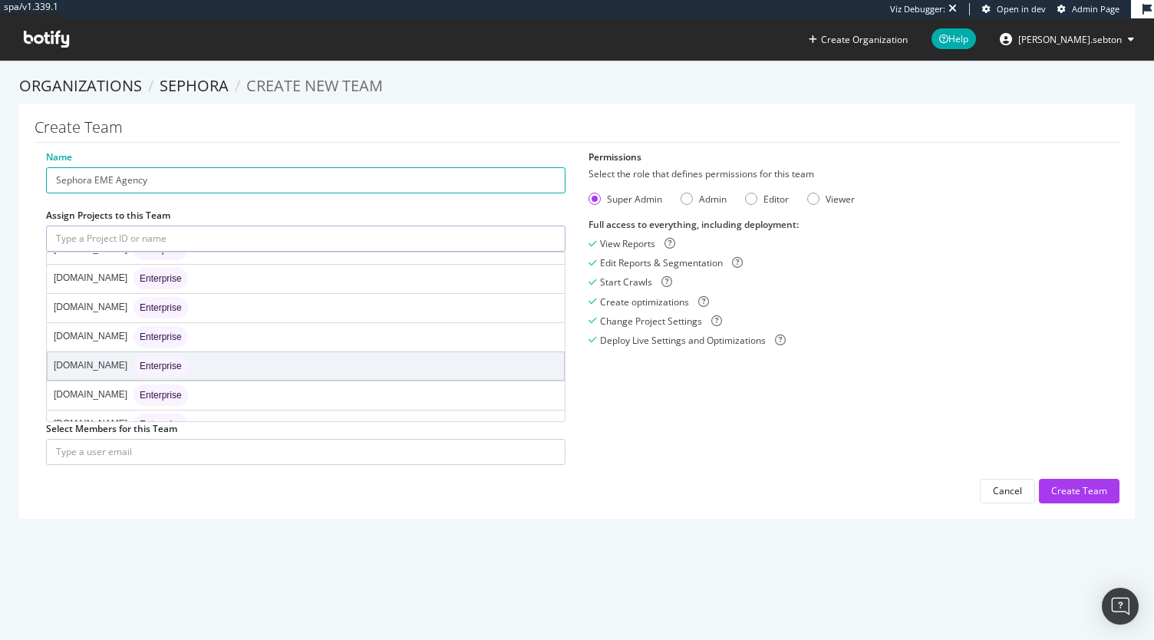
click at [239, 352] on div "www.sephora.es Enterprise" at bounding box center [306, 366] width 517 height 28
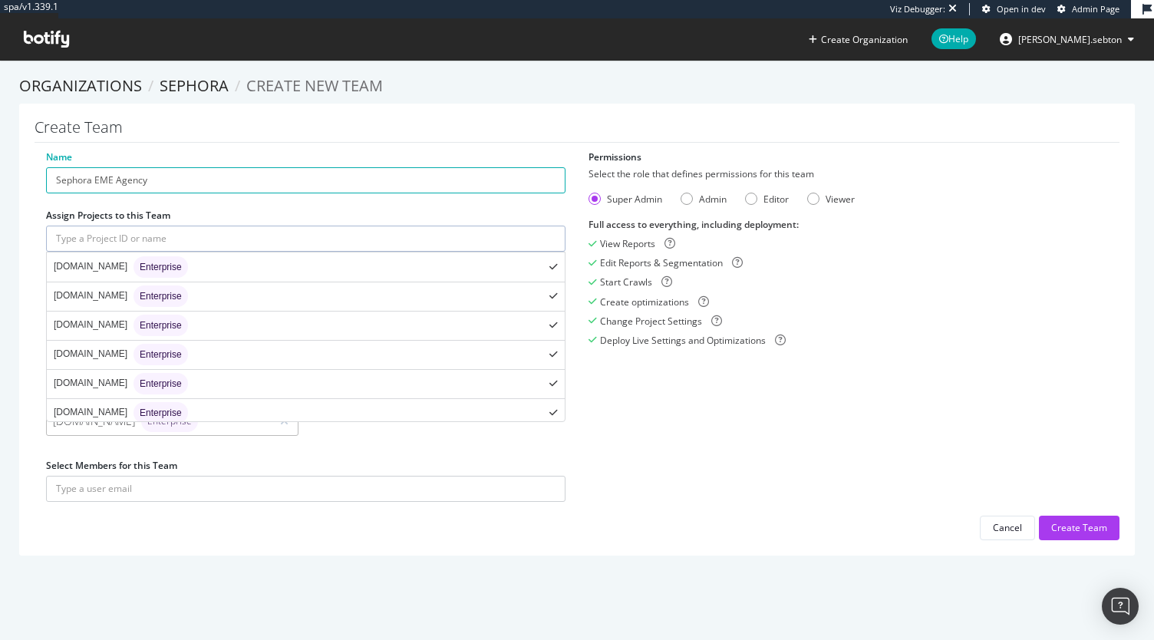
click at [202, 248] on input "text" at bounding box center [306, 239] width 520 height 26
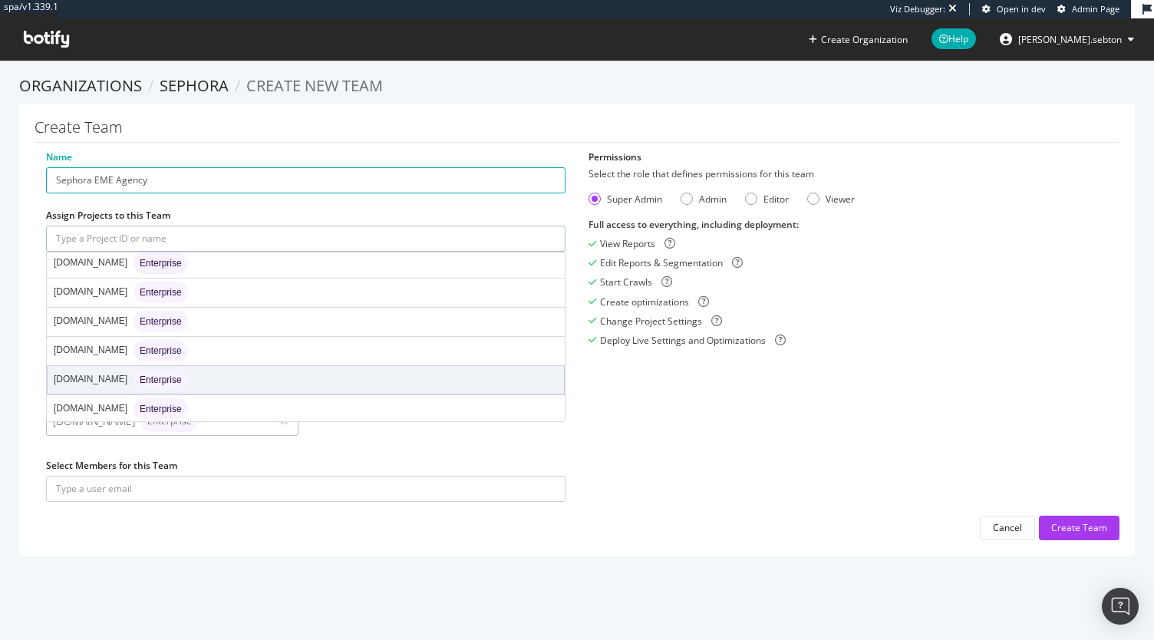
scroll to position [1507, 0]
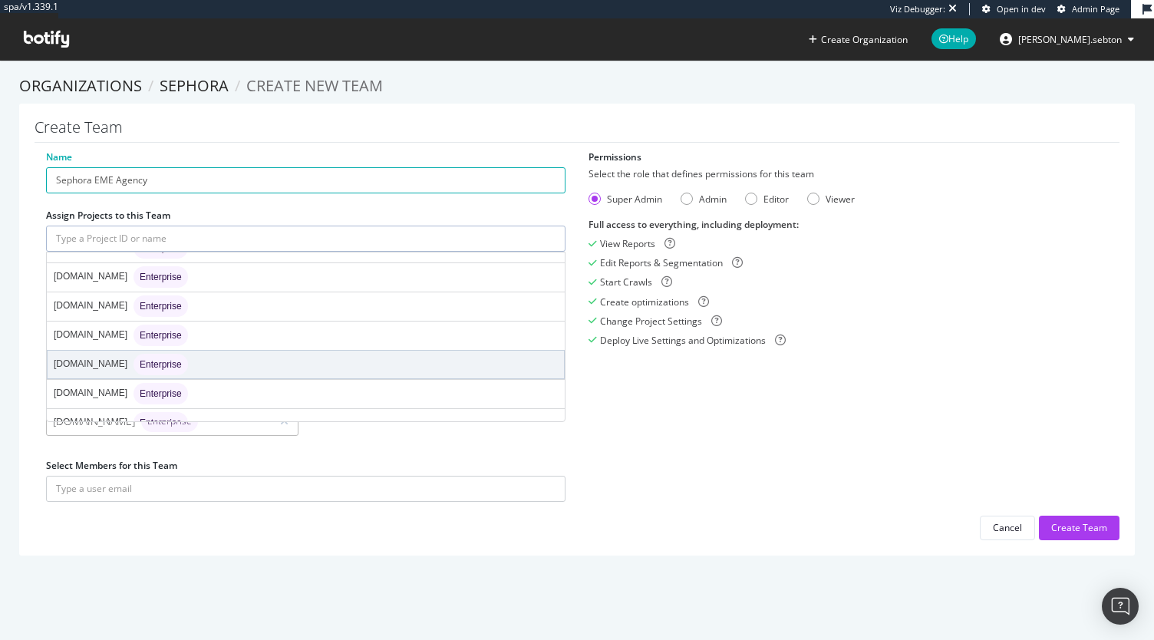
click at [255, 351] on div "www.sephora.dk Enterprise" at bounding box center [306, 365] width 517 height 28
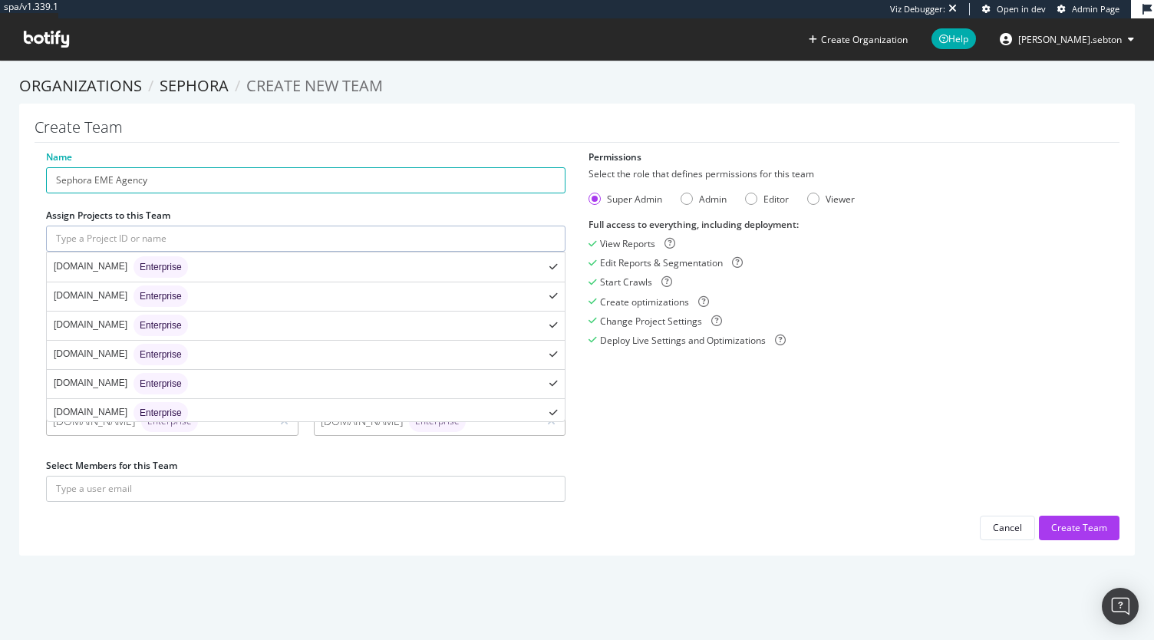
click at [184, 243] on input "text" at bounding box center [306, 239] width 520 height 26
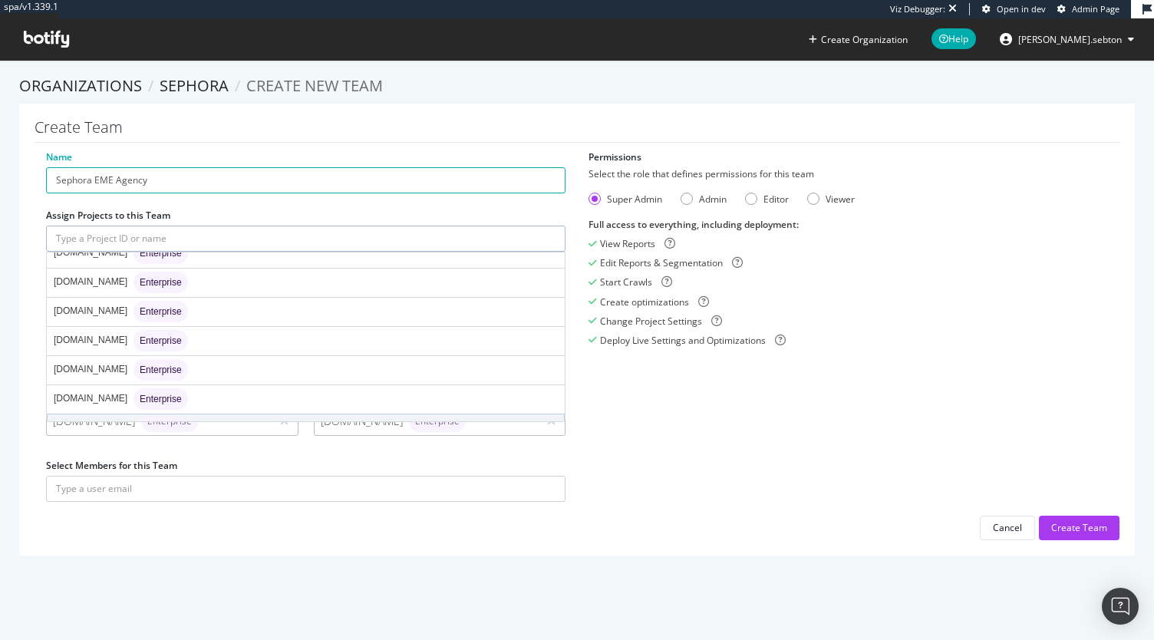
scroll to position [1559, 0]
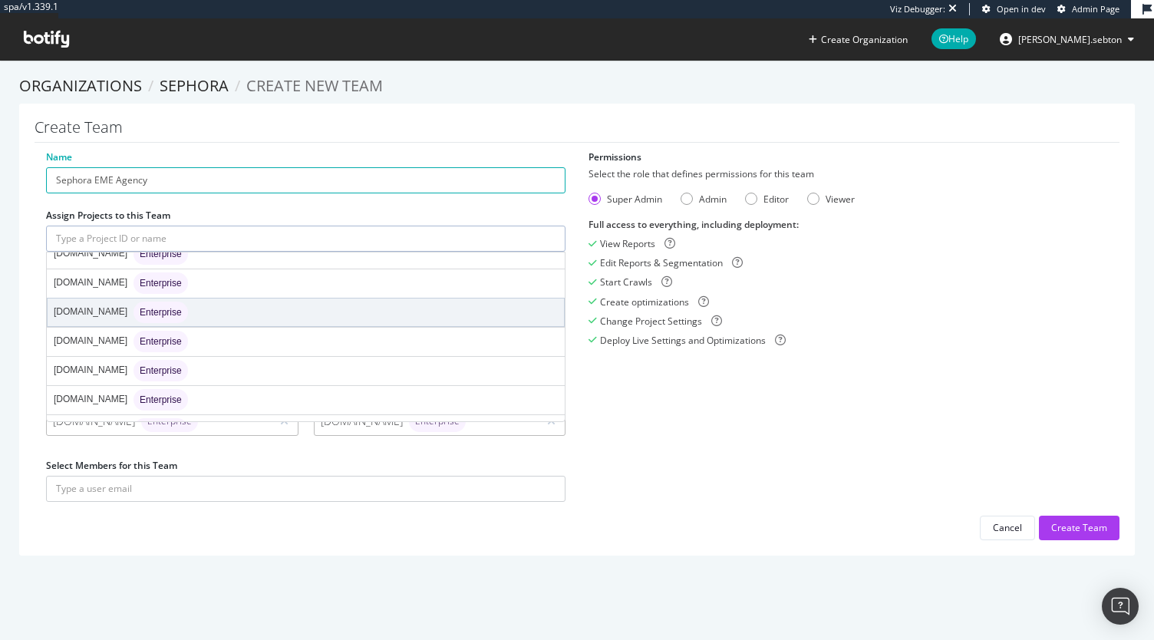
click at [246, 299] on div "www.sephora.de Enterprise" at bounding box center [306, 313] width 517 height 28
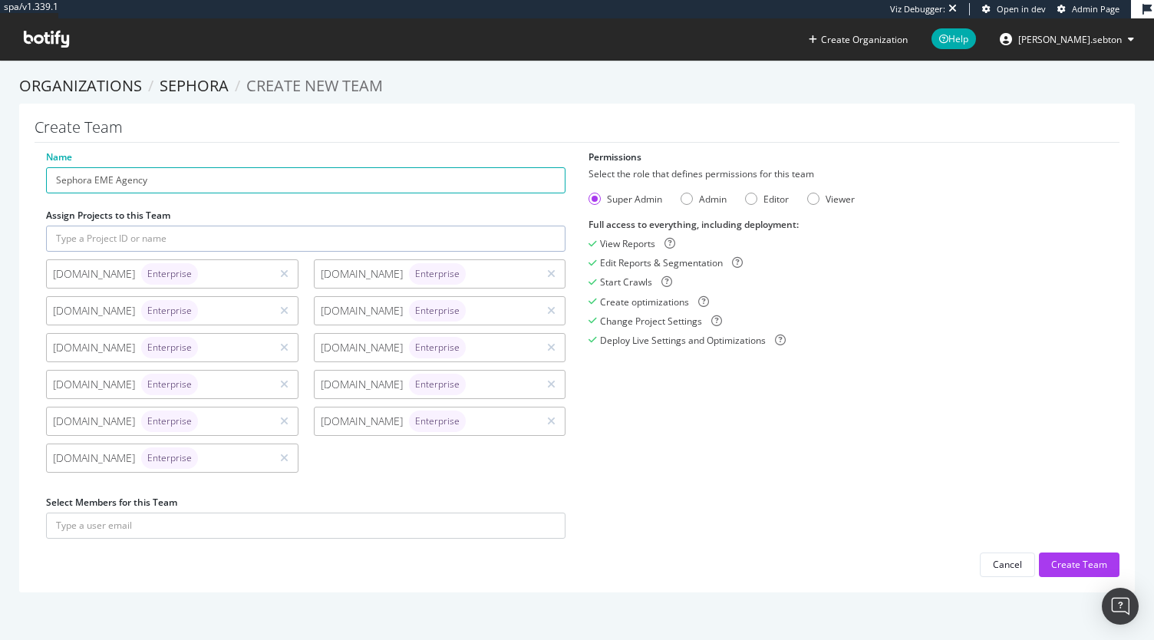
click at [195, 239] on input "text" at bounding box center [306, 239] width 520 height 26
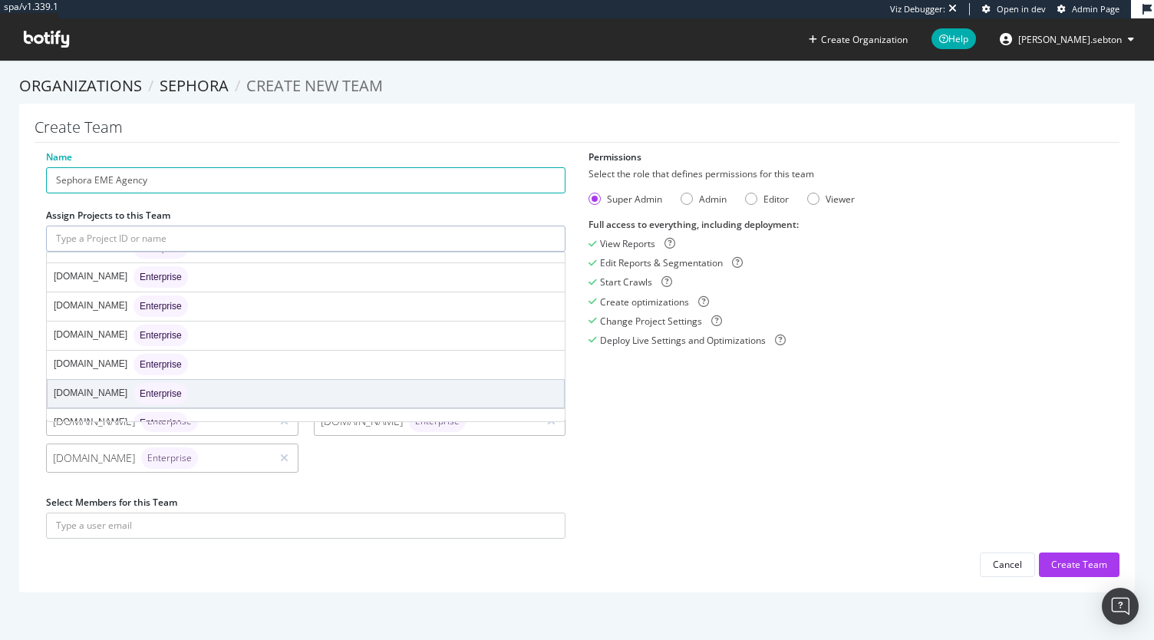
scroll to position [1504, 0]
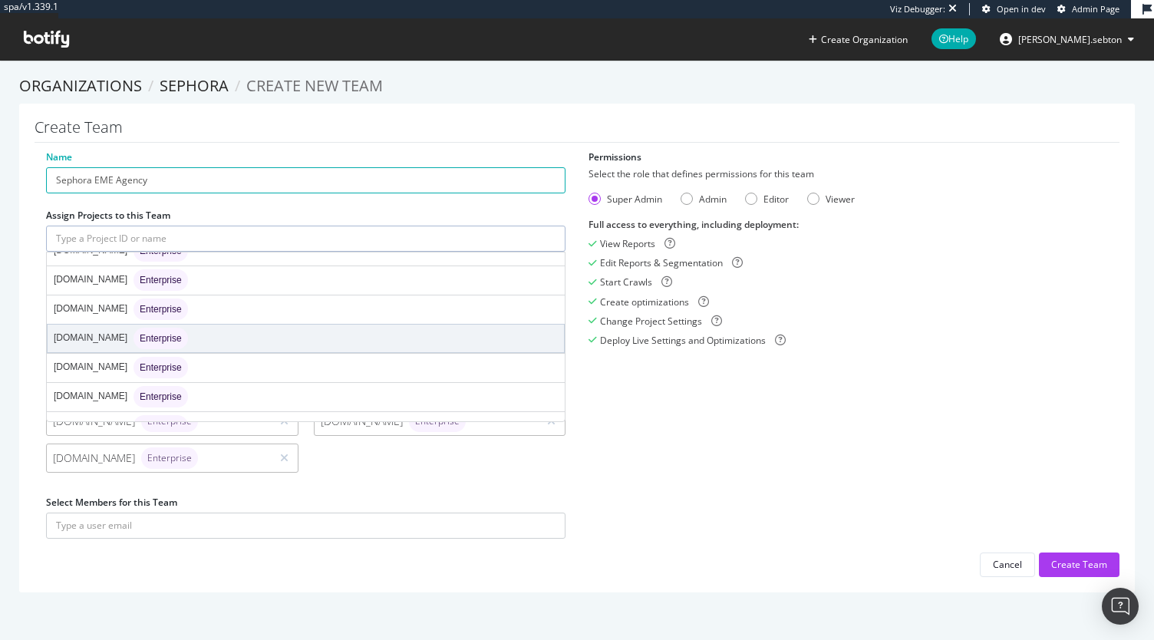
click at [269, 325] on div "www.sephora.cz Enterprise" at bounding box center [306, 339] width 517 height 28
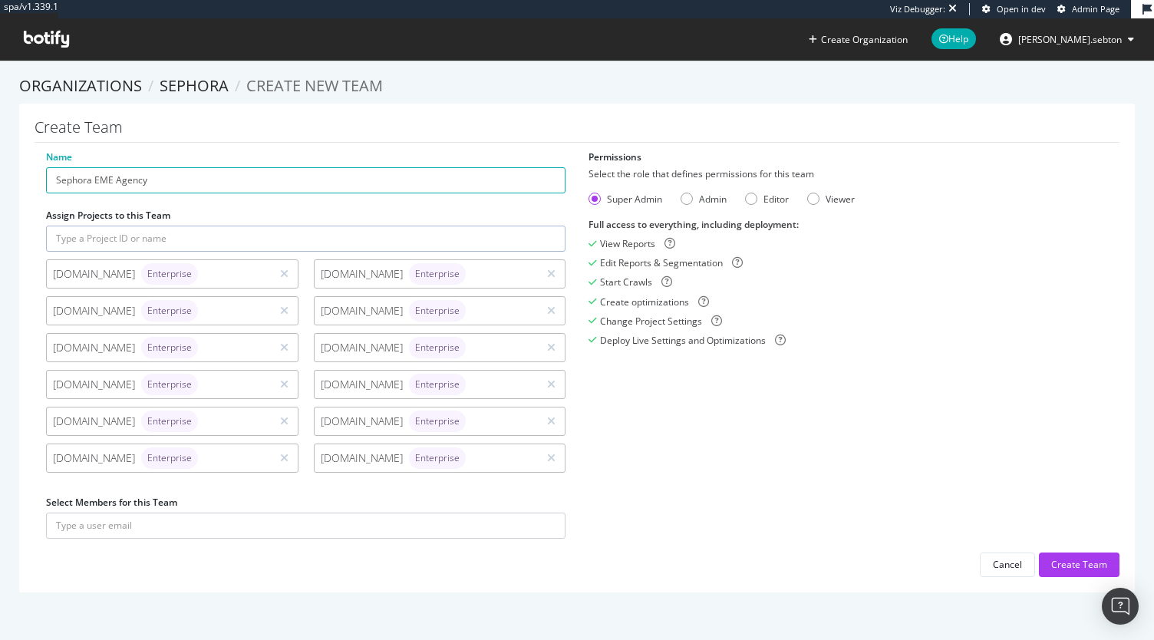
click at [200, 237] on input "text" at bounding box center [306, 239] width 520 height 26
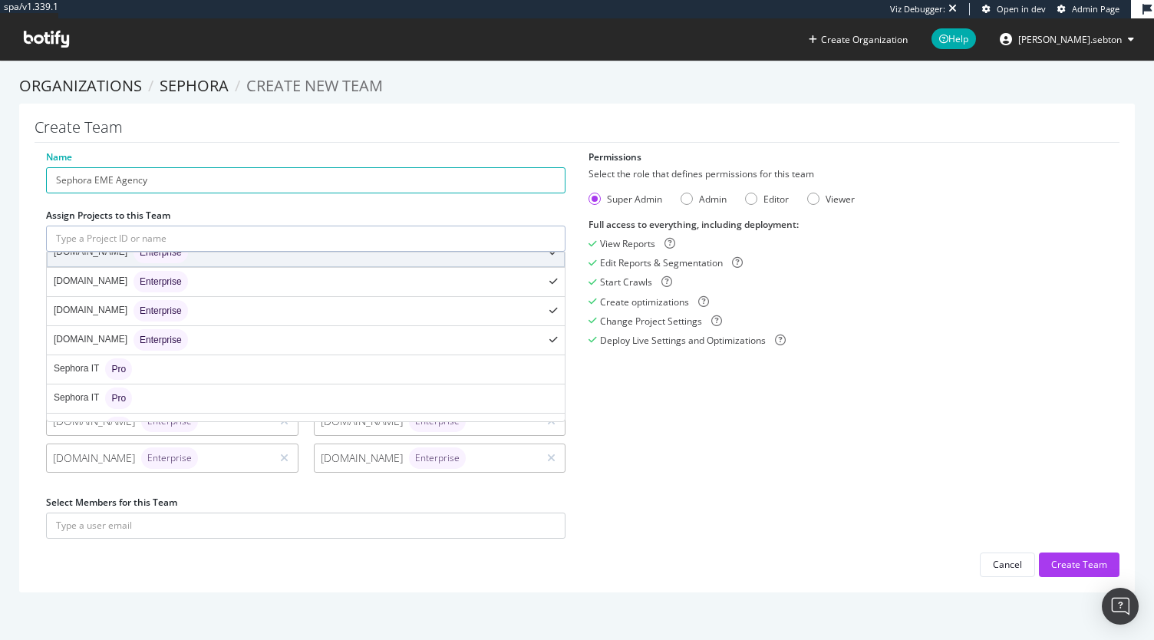
scroll to position [890, 0]
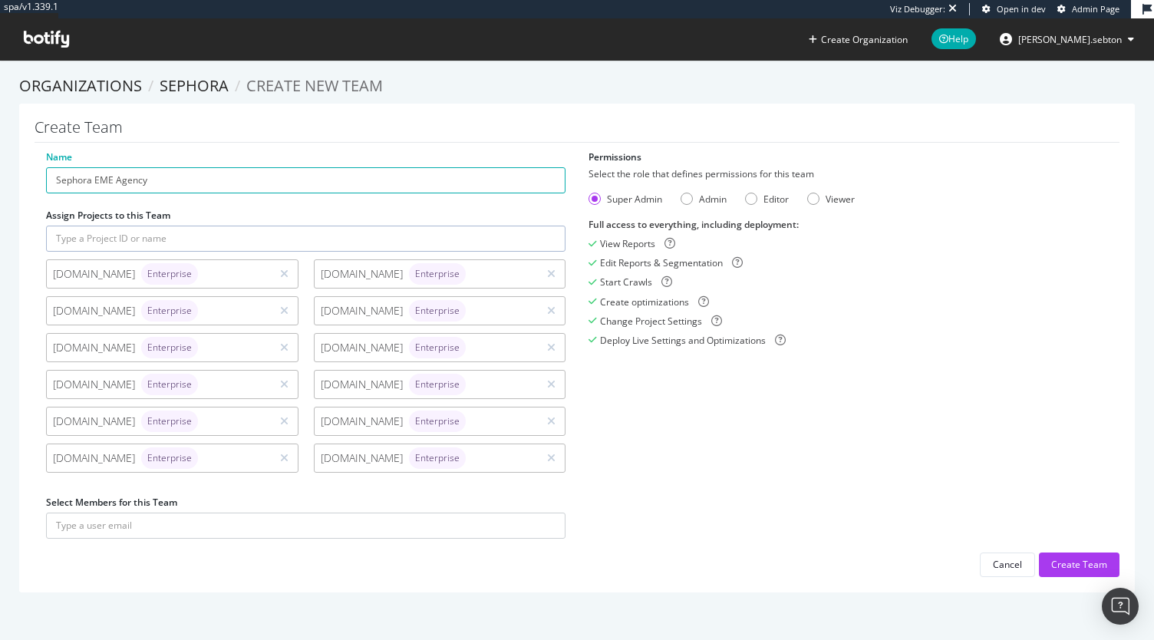
click at [723, 449] on div "Name Sephora EME Agency Assign Projects to this Team www.sephora.ch Enterprise …" at bounding box center [577, 363] width 1085 height 427
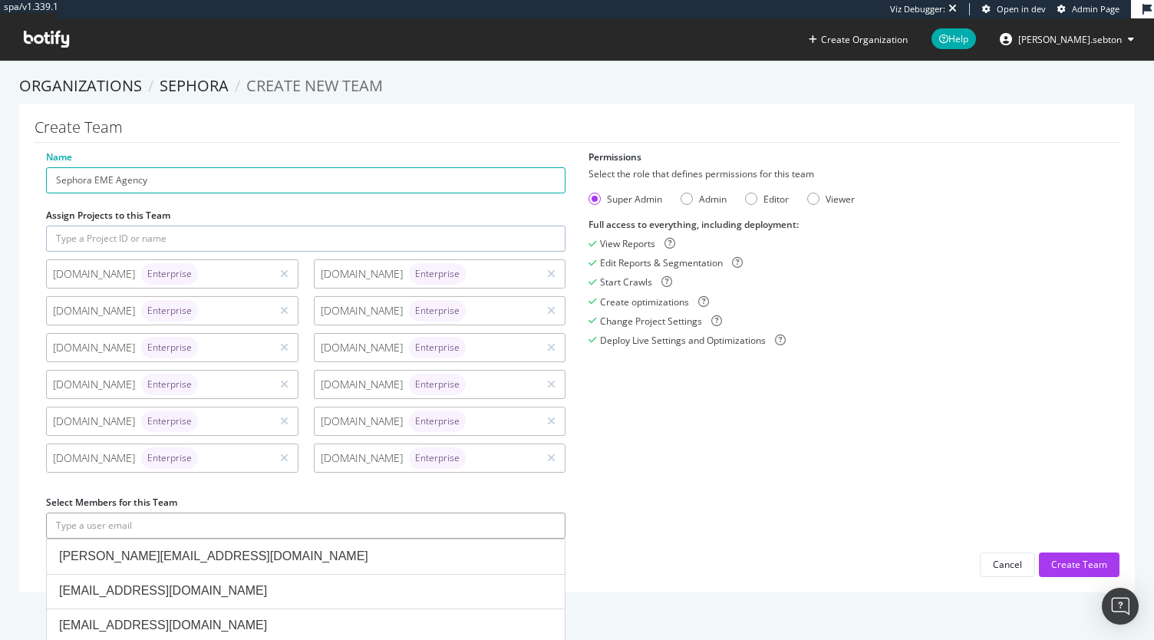
click at [324, 524] on input "text" at bounding box center [306, 526] width 520 height 26
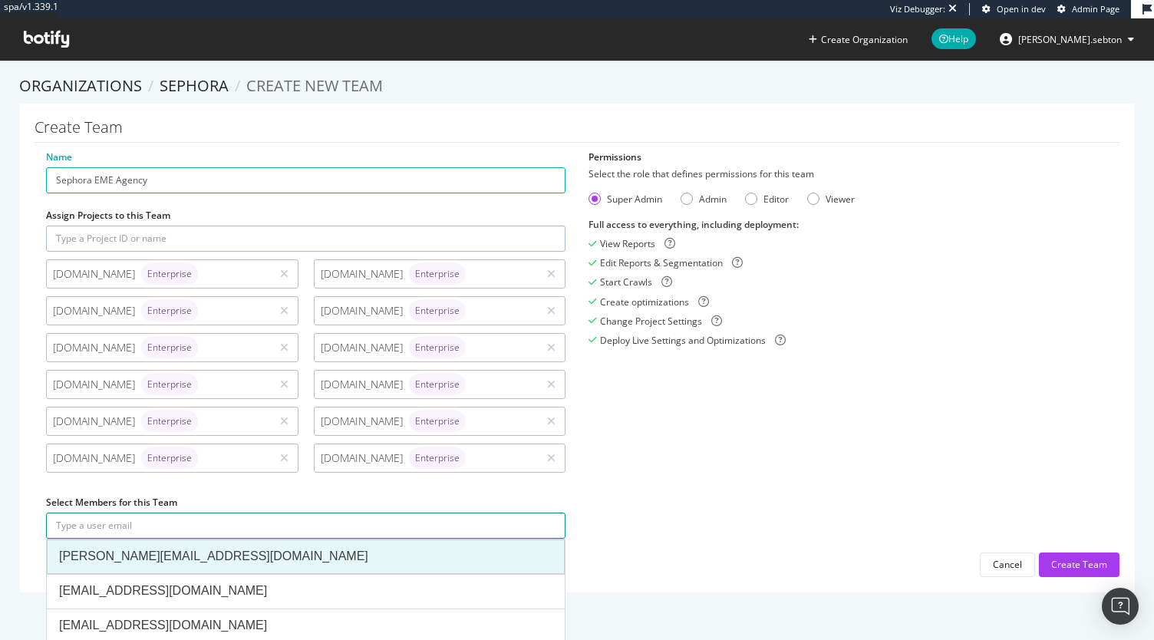
paste input "tools@startperf.com"
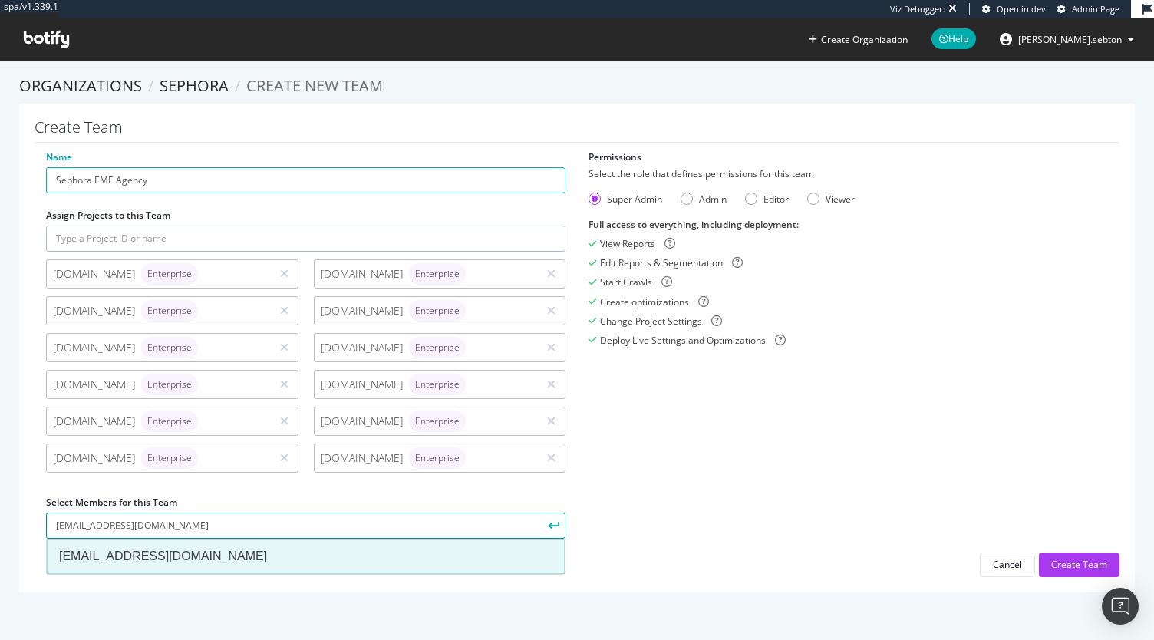
type input "tools@startperf.com"
click at [296, 550] on div "tools@startperf.com" at bounding box center [306, 557] width 494 height 18
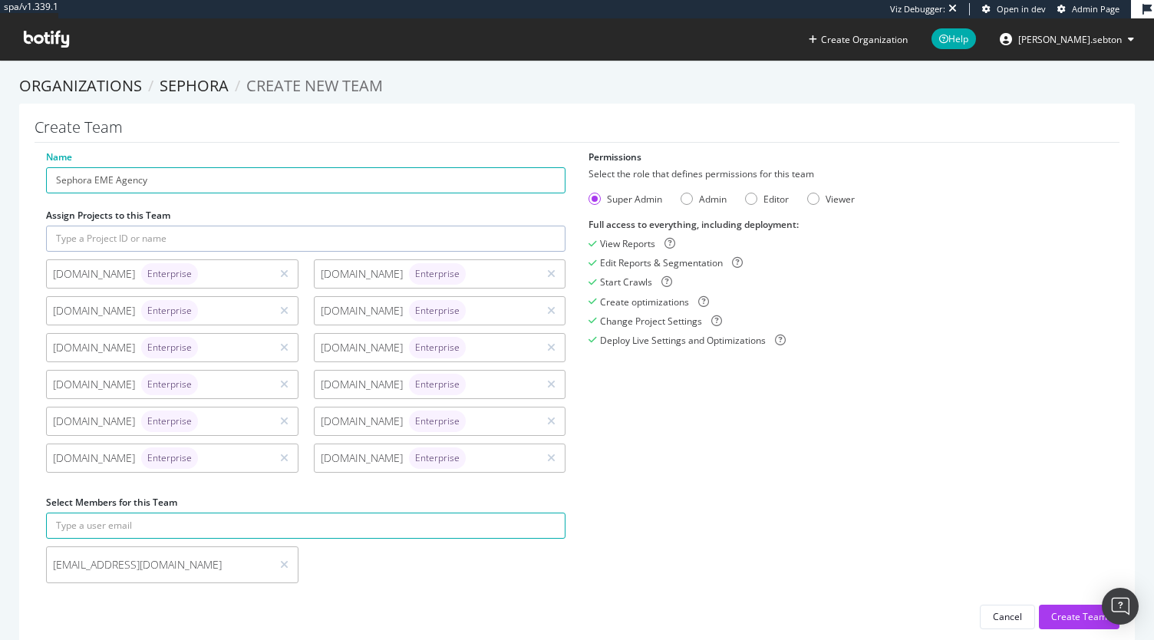
scroll to position [35, 0]
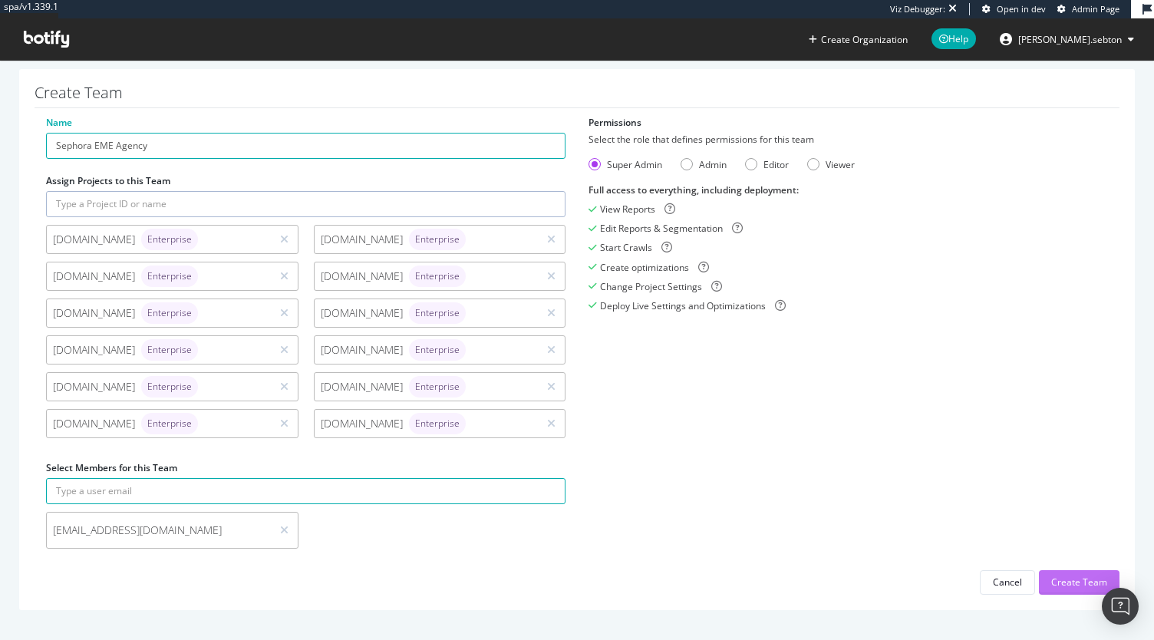
click at [1058, 581] on div "Create Team" at bounding box center [1080, 582] width 56 height 13
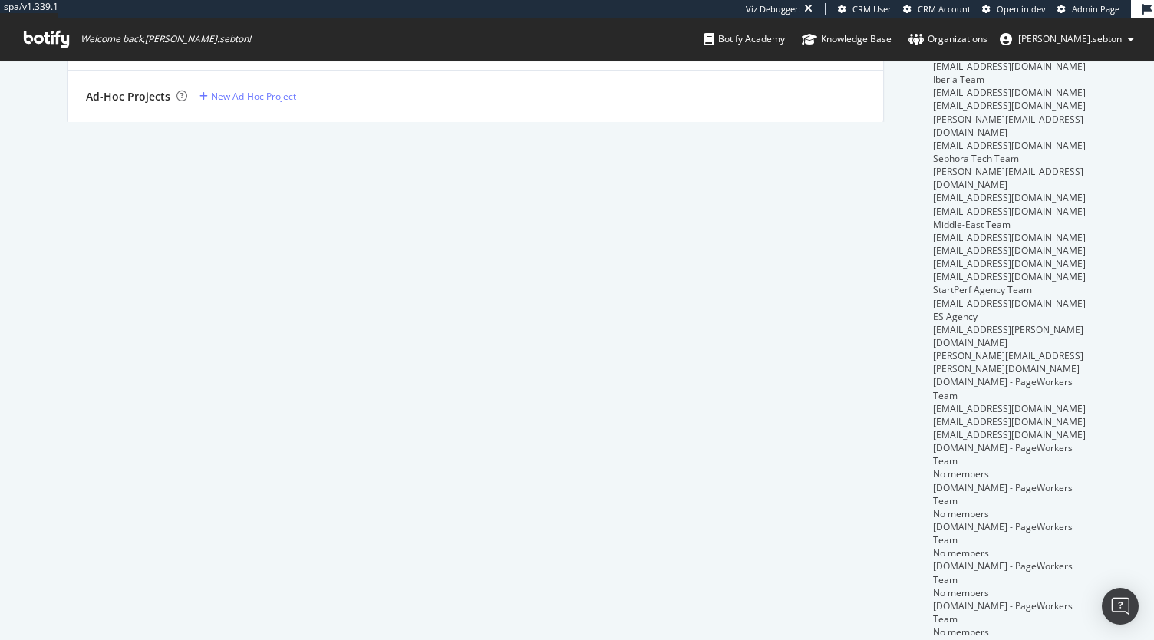
scroll to position [619, 0]
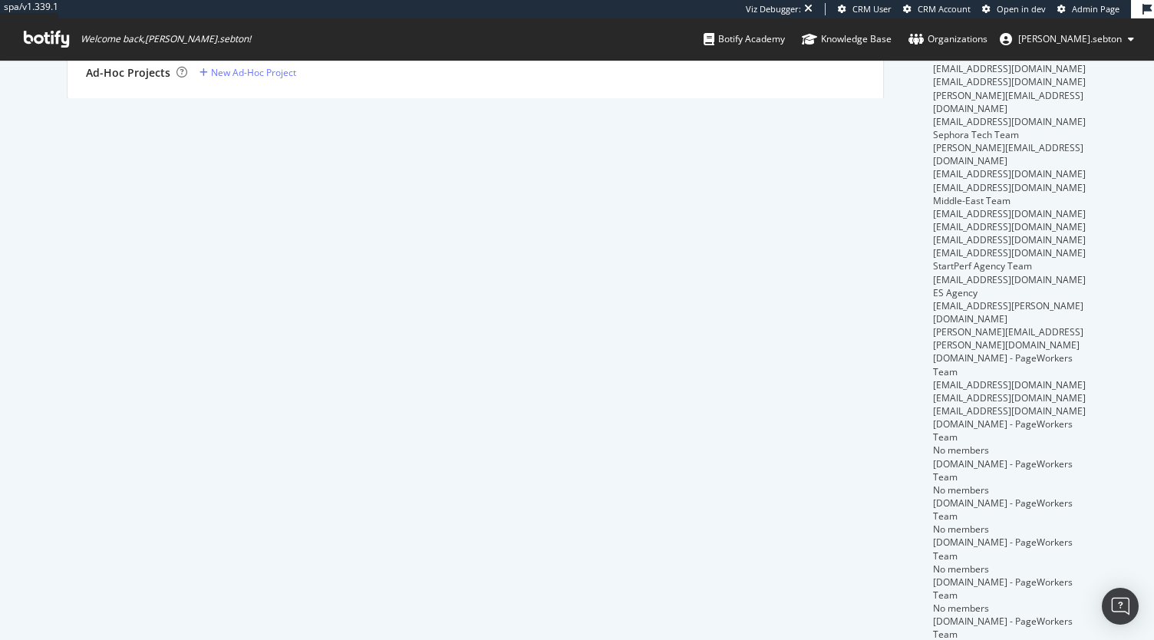
type input "it"
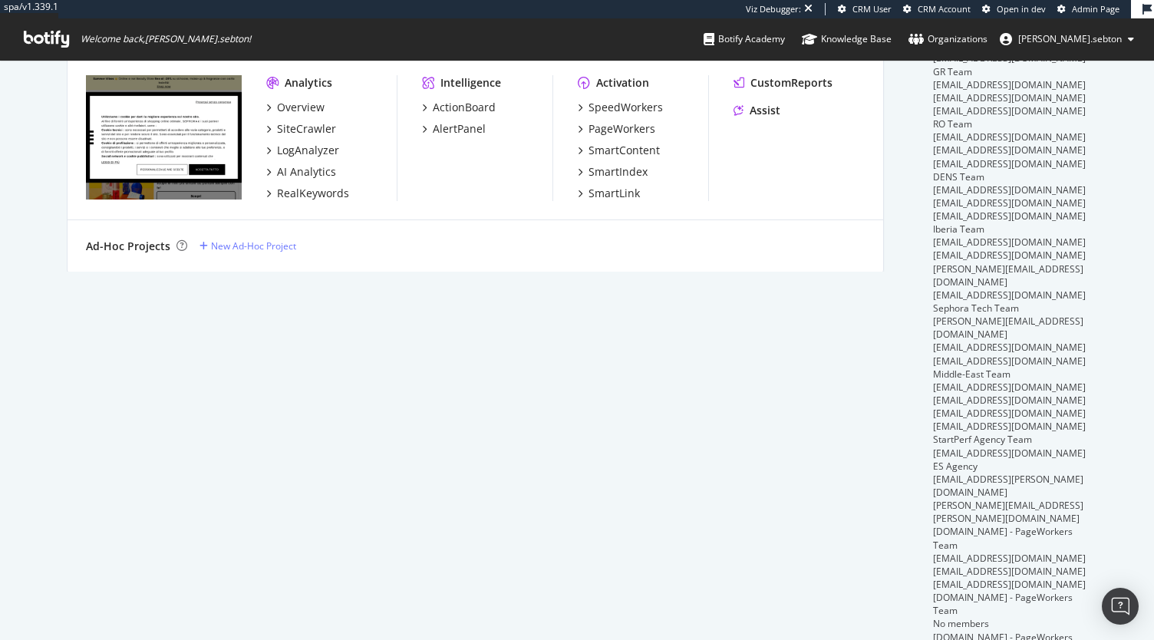
scroll to position [0, 0]
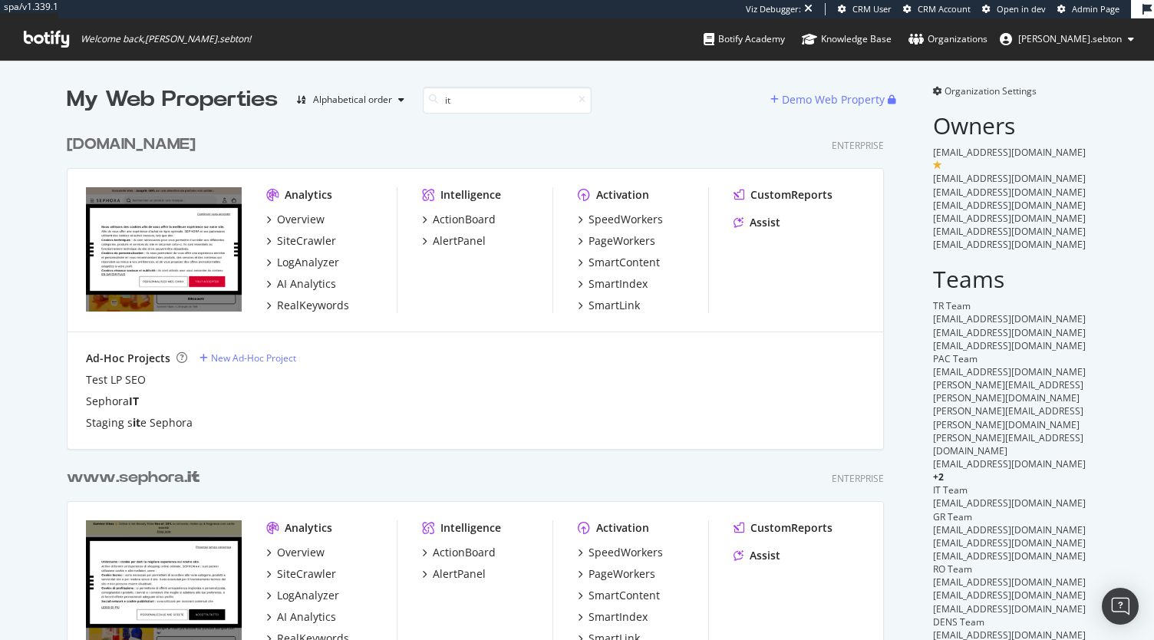
click at [135, 475] on div "www.sephora. it" at bounding box center [133, 478] width 133 height 22
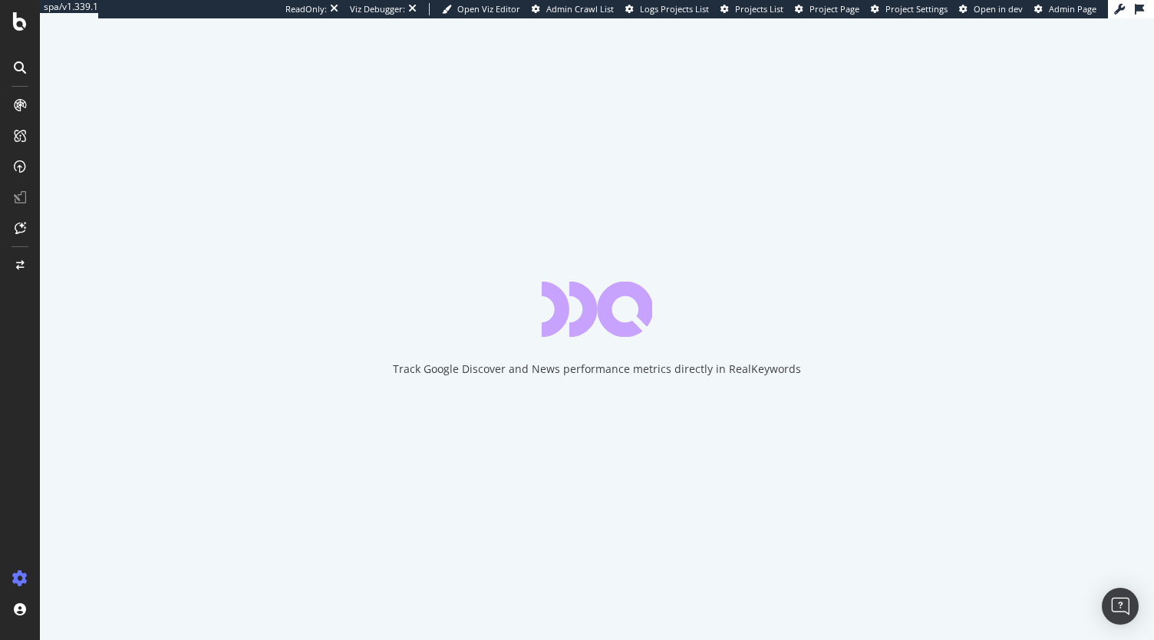
click at [18, 38] on div at bounding box center [20, 320] width 40 height 640
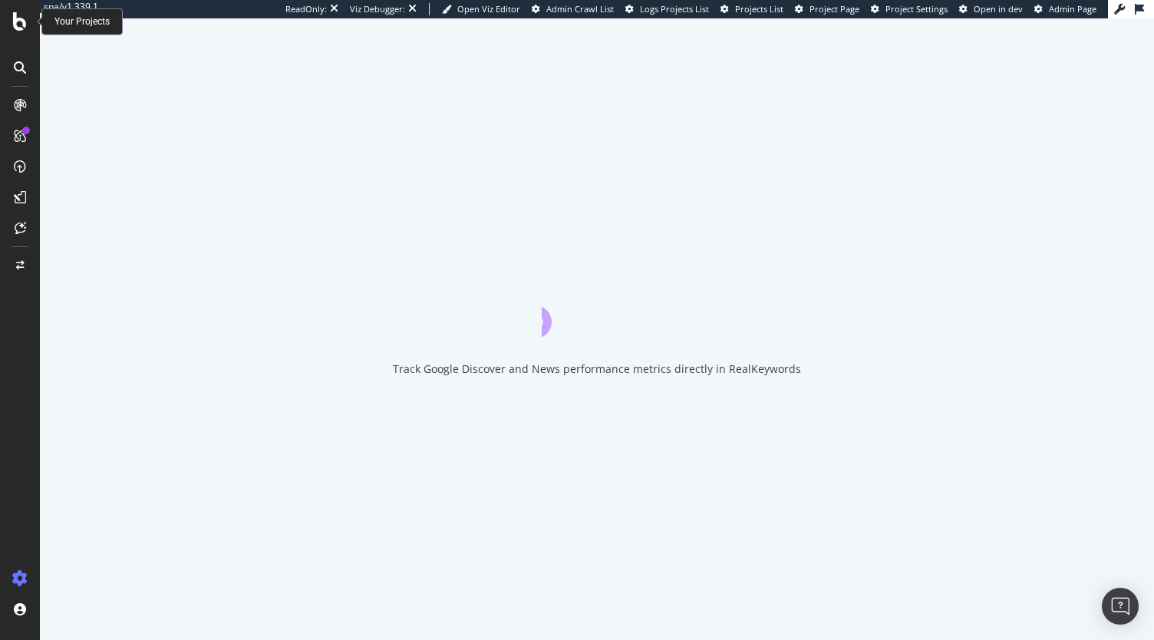
click at [17, 24] on icon at bounding box center [20, 21] width 14 height 18
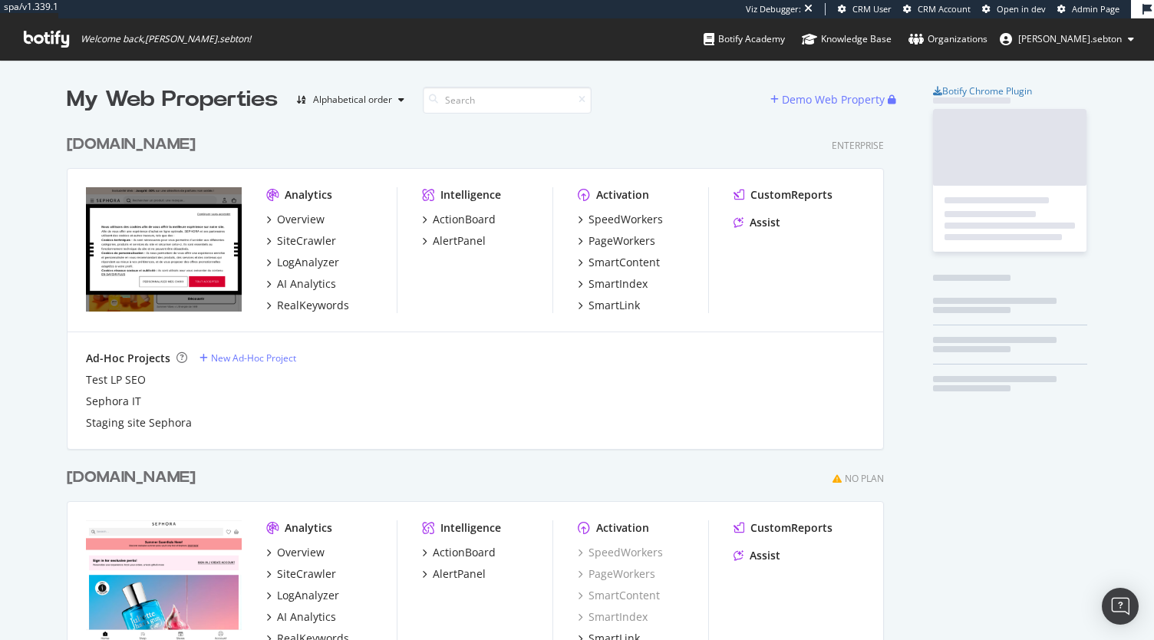
scroll to position [3706, 817]
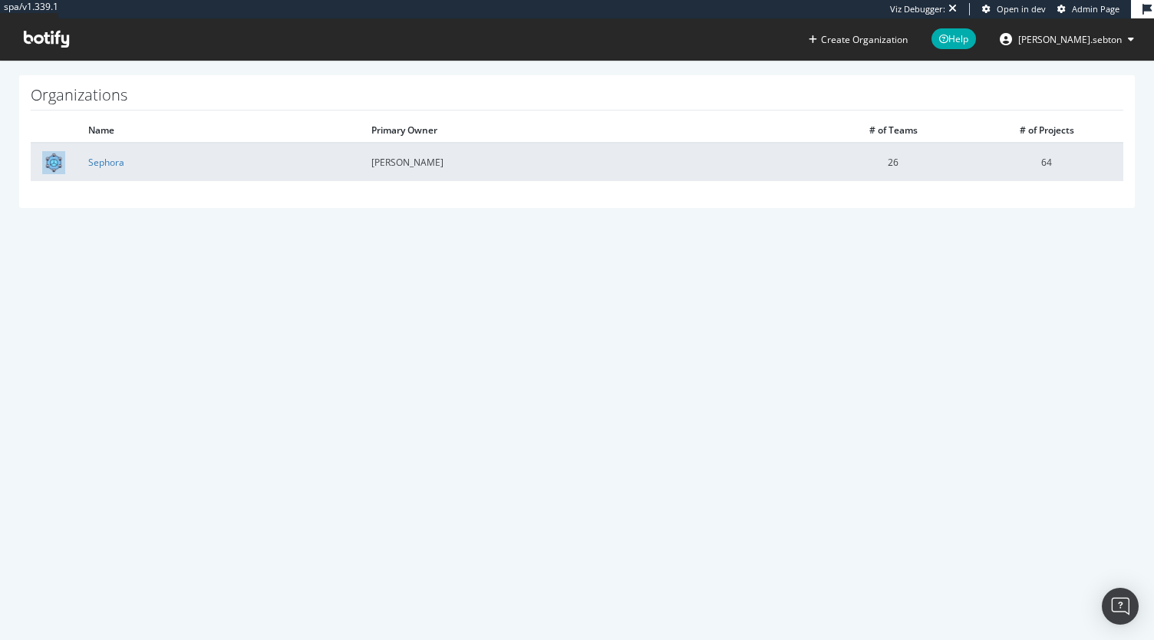
click at [118, 168] on td "Sephora" at bounding box center [218, 162] width 283 height 38
click at [111, 161] on link "Sephora" at bounding box center [106, 162] width 36 height 13
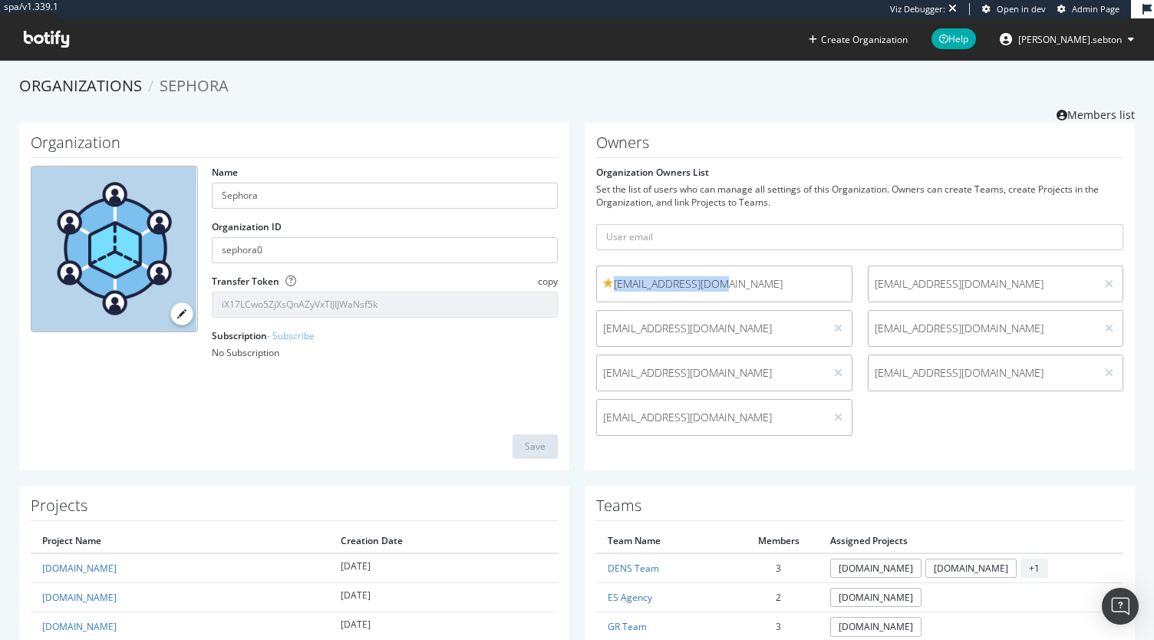
drag, startPoint x: 719, startPoint y: 286, endPoint x: 605, endPoint y: 281, distance: 114.5
click at [605, 281] on span "[EMAIL_ADDRESS][DOMAIN_NAME]" at bounding box center [724, 283] width 243 height 15
copy span "[EMAIL_ADDRESS][DOMAIN_NAME]"
click at [1116, 596] on div "Open Intercom Messenger" at bounding box center [1121, 606] width 41 height 41
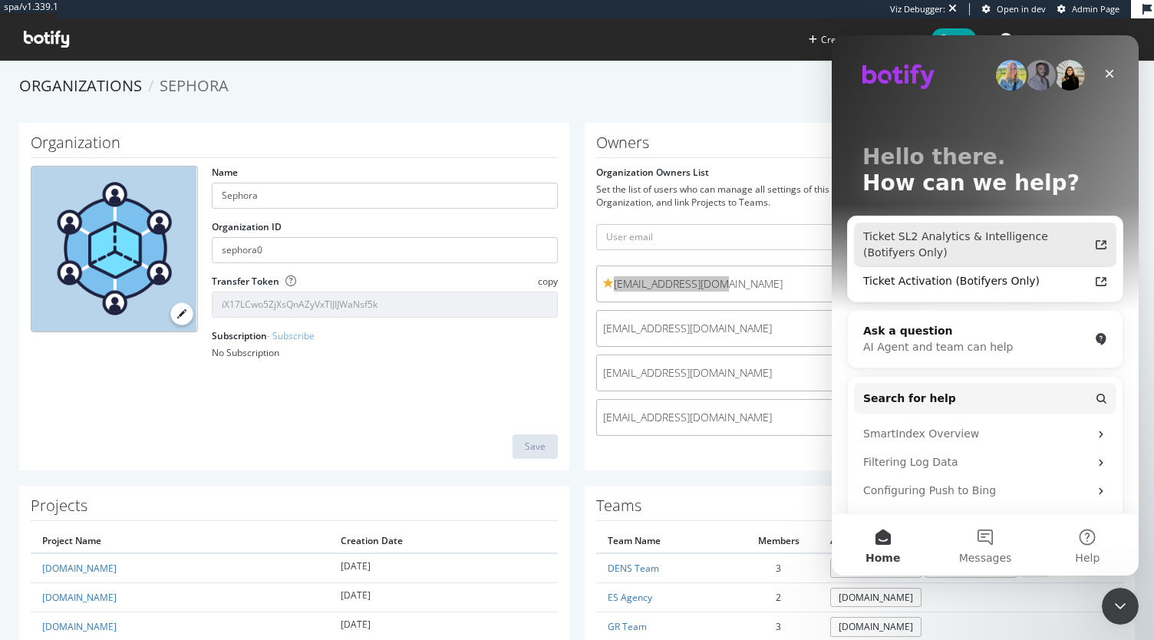
click at [1011, 236] on div "Ticket SL2 Analytics & Intelligence (Botifyers Only)" at bounding box center [977, 245] width 226 height 32
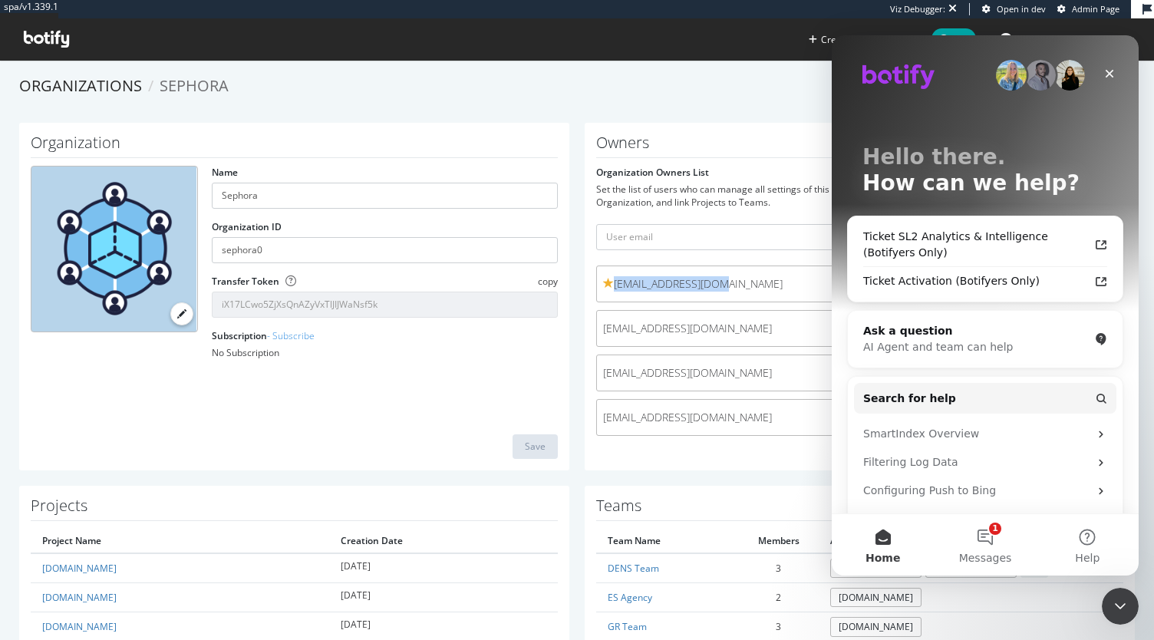
click at [709, 285] on span "[EMAIL_ADDRESS][DOMAIN_NAME]" at bounding box center [724, 283] width 243 height 15
drag, startPoint x: 715, startPoint y: 285, endPoint x: 603, endPoint y: 292, distance: 111.6
click at [603, 292] on div "[EMAIL_ADDRESS][DOMAIN_NAME]" at bounding box center [724, 284] width 256 height 37
copy span "[EMAIL_ADDRESS][DOMAIN_NAME]"
click at [749, 326] on span "[EMAIL_ADDRESS][DOMAIN_NAME]" at bounding box center [711, 328] width 216 height 15
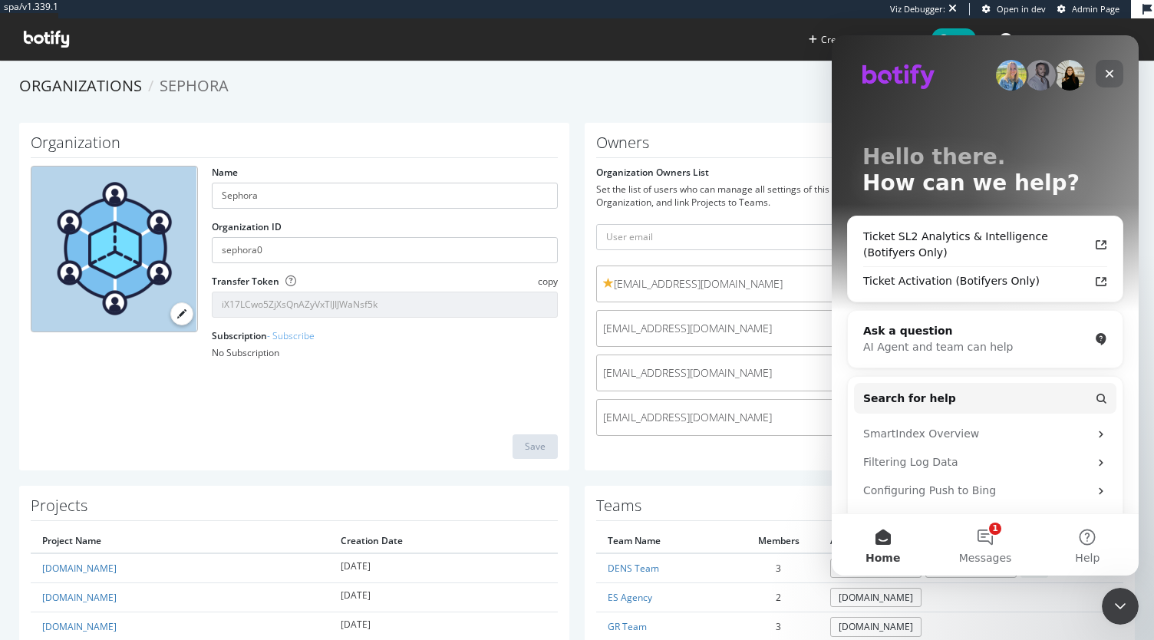
click at [1115, 76] on icon "Close" at bounding box center [1110, 74] width 12 height 12
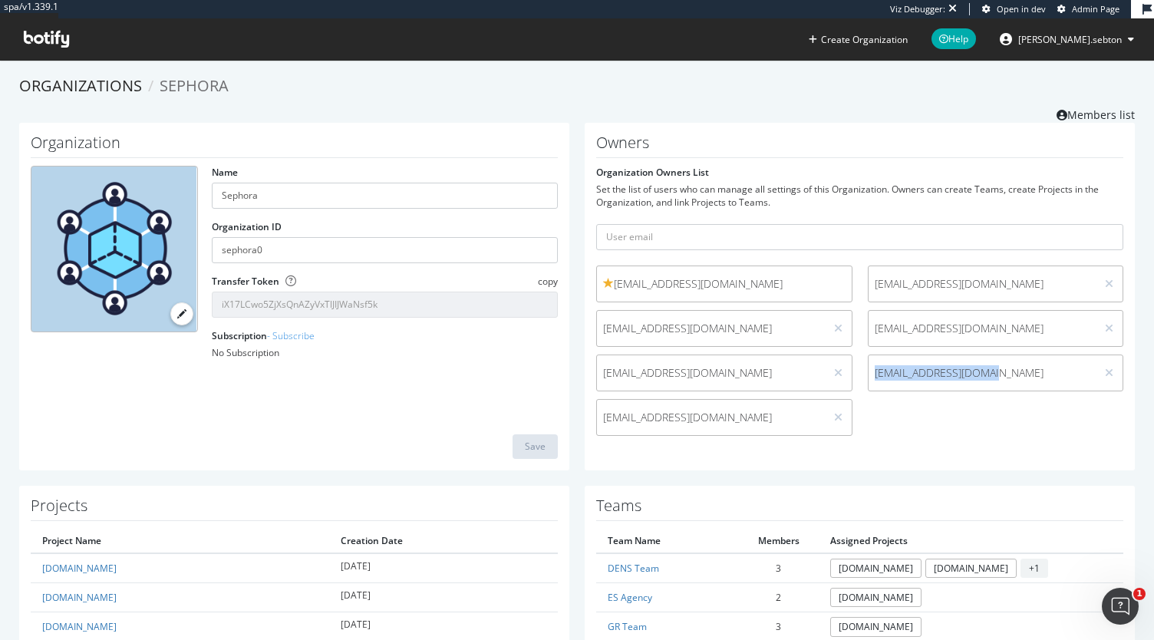
drag, startPoint x: 983, startPoint y: 369, endPoint x: 866, endPoint y: 371, distance: 117.4
click at [875, 371] on span "[EMAIL_ADDRESS][DOMAIN_NAME]" at bounding box center [983, 372] width 216 height 15
copy span "[EMAIL_ADDRESS][DOMAIN_NAME]"
